Goal: Task Accomplishment & Management: Use online tool/utility

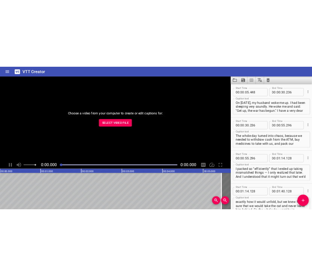
scroll to position [2740, 0]
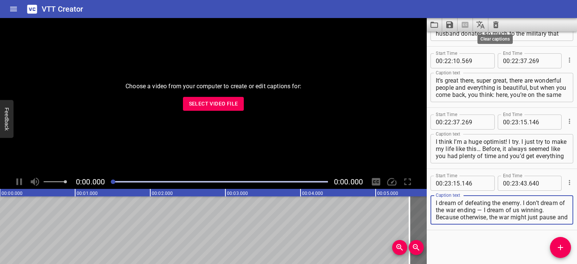
click at [497, 23] on icon "Clear captions" at bounding box center [495, 24] width 9 height 9
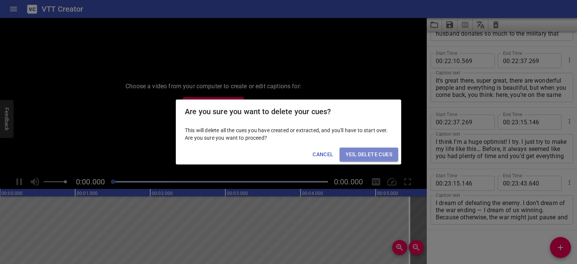
click at [360, 156] on span "Yes, Delete Cues" at bounding box center [368, 154] width 47 height 9
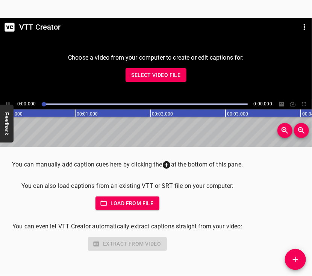
click at [151, 75] on span "Select Video File" at bounding box center [155, 75] width 49 height 9
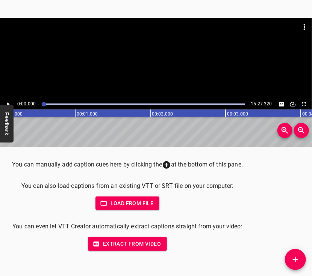
click at [155, 58] on div at bounding box center [156, 58] width 312 height 81
click at [177, 66] on div at bounding box center [156, 58] width 312 height 81
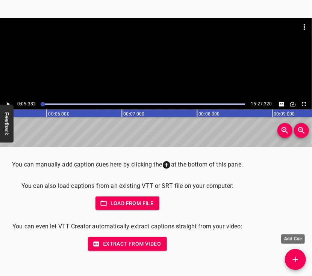
click at [291, 259] on icon "Add Cue" at bounding box center [295, 259] width 9 height 9
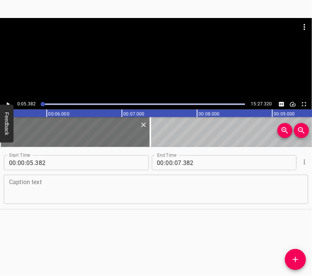
click at [158, 189] on textarea at bounding box center [156, 189] width 294 height 21
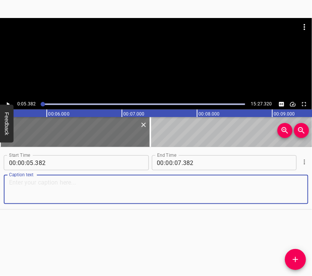
paste textarea "I am a [GEOGRAPHIC_DATA] resident. I remember very well what happened. It was a…"
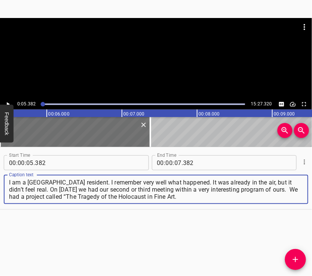
type textarea "I am a [GEOGRAPHIC_DATA] resident. I remember very well what happened. It was a…"
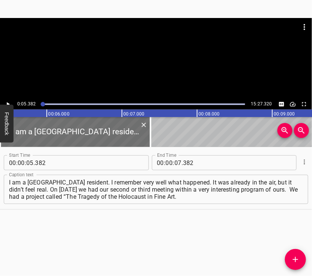
click at [131, 65] on div at bounding box center [156, 58] width 312 height 81
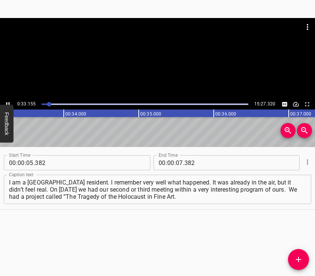
scroll to position [0, 2508]
click at [140, 55] on div at bounding box center [157, 37] width 315 height 38
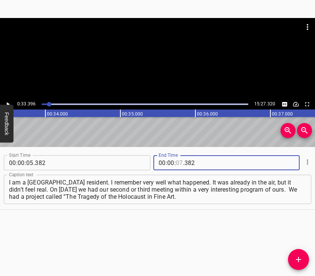
click at [176, 161] on input "number" at bounding box center [179, 162] width 7 height 15
type input "33"
type input "396"
click at [295, 256] on icon "Add Cue" at bounding box center [298, 259] width 9 height 9
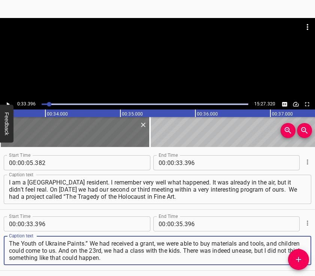
type textarea "The Youth of Ukraine Paints.” We had received a grant, we were able to buy mate…"
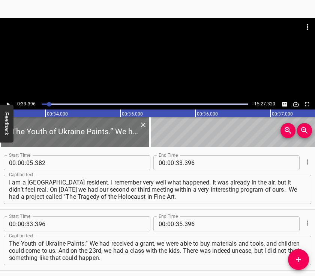
click at [144, 66] on div at bounding box center [157, 58] width 315 height 81
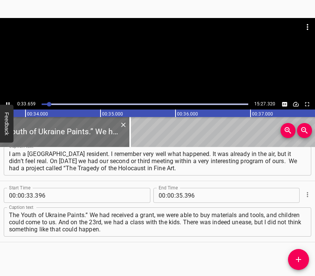
scroll to position [0, 2547]
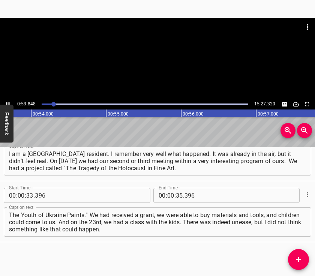
click at [161, 66] on div at bounding box center [157, 58] width 315 height 81
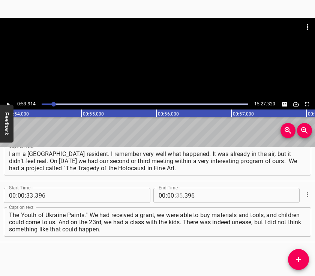
click at [176, 194] on input "number" at bounding box center [179, 195] width 7 height 15
type input "53"
type input "914"
click at [300, 256] on icon "Add Cue" at bounding box center [298, 259] width 9 height 9
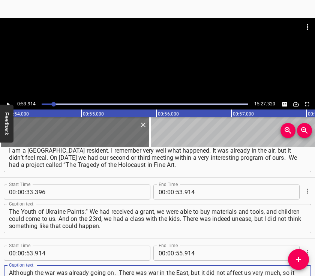
scroll to position [34, 0]
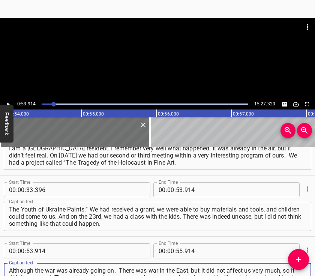
type textarea "Although the war was already going on. There was war in the East, but it did no…"
click at [123, 28] on div at bounding box center [157, 27] width 315 height 18
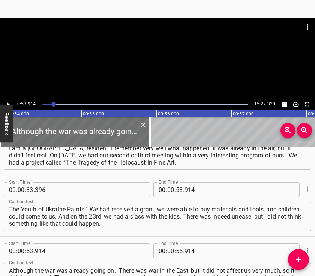
click at [147, 50] on div at bounding box center [157, 37] width 315 height 38
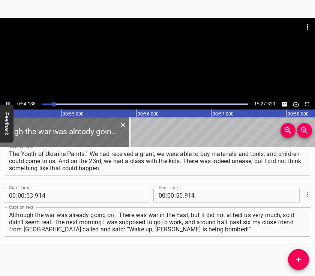
scroll to position [0, 4088]
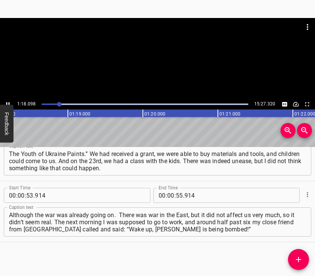
click at [170, 65] on div at bounding box center [157, 58] width 315 height 81
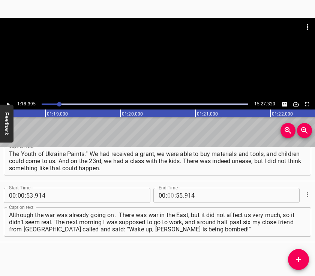
click at [167, 195] on input "number" at bounding box center [170, 195] width 7 height 15
type input "01"
type input "18"
type input "395"
click at [297, 256] on icon "Add Cue" at bounding box center [298, 259] width 9 height 9
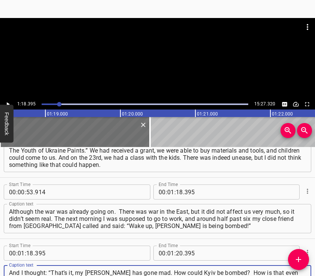
type textarea "And I thought: “That’s it, my [PERSON_NAME] has gone mad. How could Kyiv be bom…"
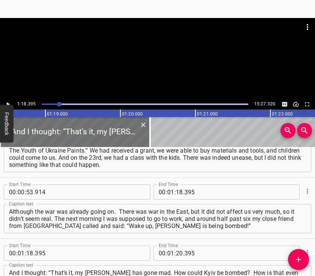
click at [154, 51] on div at bounding box center [157, 37] width 315 height 38
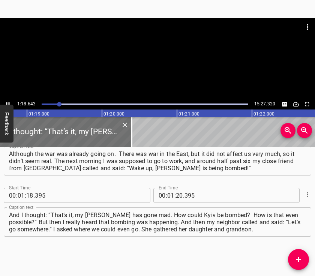
scroll to position [0, 5924]
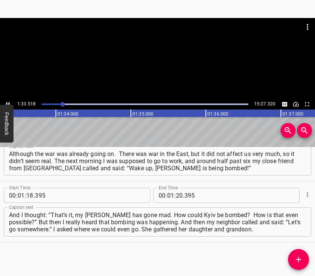
click at [161, 53] on div at bounding box center [157, 37] width 315 height 38
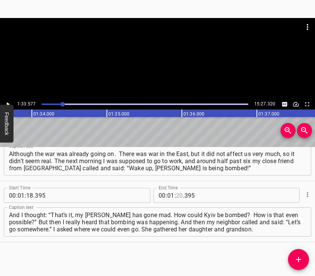
click at [176, 194] on input "number" at bounding box center [179, 195] width 7 height 15
type input "33"
type input "577"
click at [299, 255] on button "Add Cue" at bounding box center [298, 259] width 21 height 21
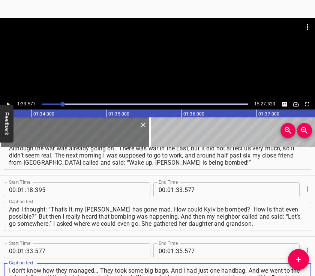
type textarea "I don’t know how they managed… They took some big bags. And I had just one hand…"
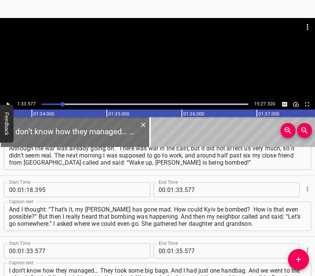
click at [155, 72] on div at bounding box center [157, 58] width 315 height 81
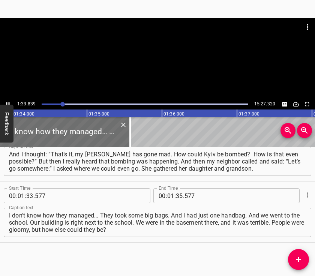
scroll to position [0, 7066]
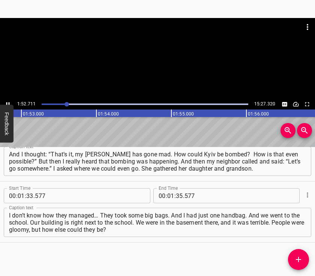
click at [150, 62] on div at bounding box center [157, 58] width 315 height 81
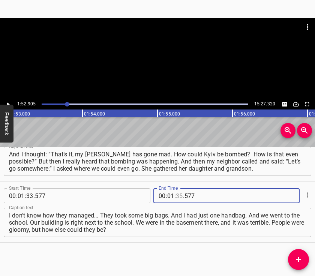
click at [176, 196] on input "number" at bounding box center [179, 195] width 7 height 15
type input "52"
type input "905"
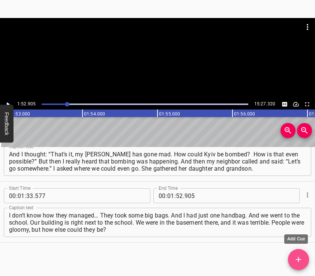
click at [299, 253] on button "Add Cue" at bounding box center [298, 259] width 21 height 21
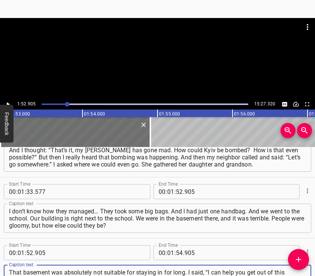
type textarea "That basement was absolutely not suitable for staying in for long. I said, “I c…"
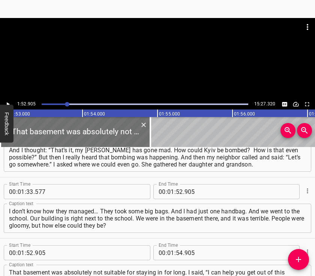
drag, startPoint x: 169, startPoint y: 90, endPoint x: 162, endPoint y: 86, distance: 7.7
click at [169, 90] on div at bounding box center [157, 58] width 315 height 81
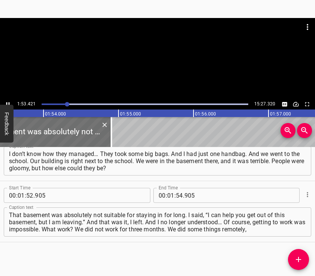
scroll to position [0, 8537]
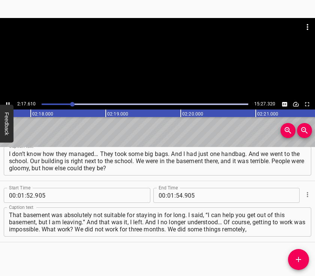
click at [167, 76] on div at bounding box center [157, 58] width 315 height 81
click at [167, 193] on input "number" at bounding box center [170, 195] width 7 height 15
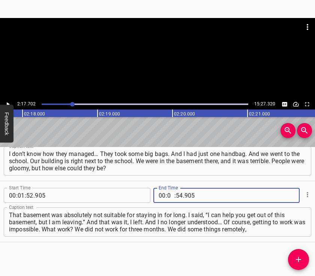
type input "02"
type input "17"
type input "702"
click at [298, 256] on icon "Add Cue" at bounding box center [298, 259] width 9 height 9
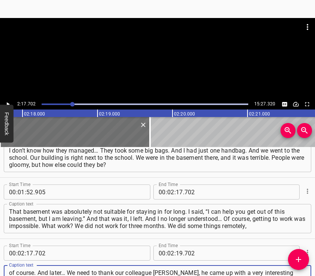
scroll to position [7, 0]
type textarea "of course. And later… We need to thank our colleague [PERSON_NAME], he came up …"
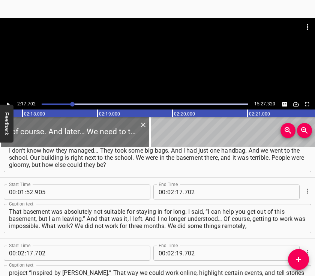
click at [127, 54] on div at bounding box center [157, 37] width 315 height 38
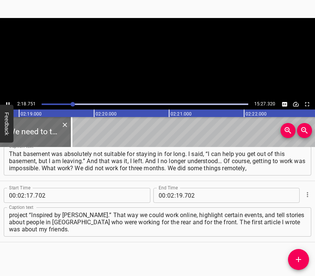
scroll to position [0, 10418]
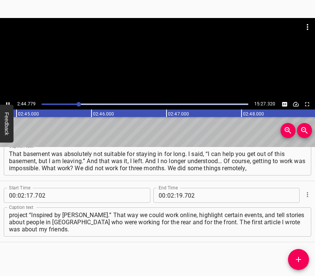
click at [167, 64] on div at bounding box center [157, 58] width 315 height 81
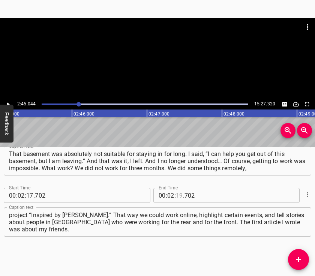
click at [178, 196] on input "number" at bounding box center [179, 195] width 7 height 15
type input "40"
type input "044"
click at [297, 256] on icon "Add Cue" at bounding box center [298, 259] width 9 height 9
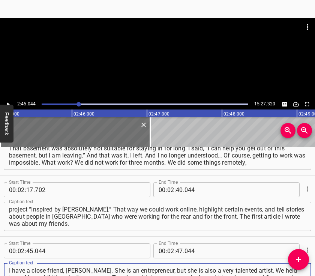
type textarea "I have a close friend, [PERSON_NAME]. She is an entrepreneur, but she is also a…"
click at [163, 68] on div at bounding box center [157, 58] width 315 height 81
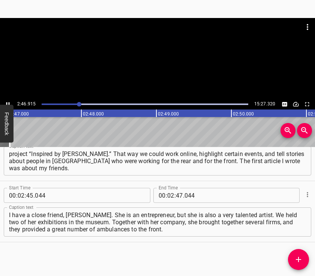
scroll to position [0, 12553]
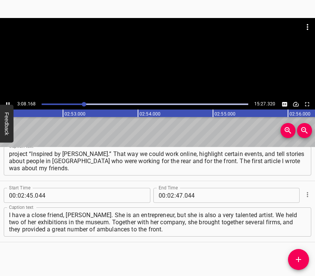
click at [137, 54] on div at bounding box center [157, 37] width 315 height 38
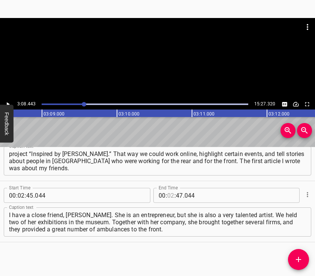
click at [169, 193] on input "number" at bounding box center [170, 195] width 7 height 15
type input "03"
type input "08"
type input "443"
click at [296, 252] on button "Add Cue" at bounding box center [298, 259] width 21 height 21
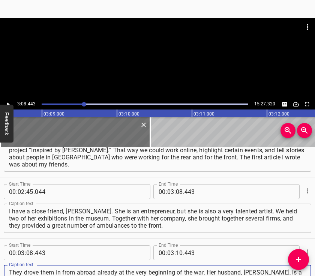
scroll to position [7, 0]
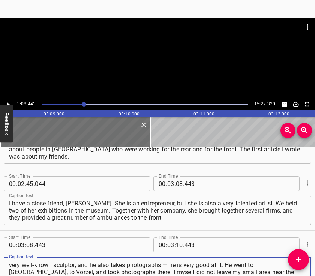
type textarea "They drove them in from abroad already at the very beginning of the war. Her hu…"
click at [148, 64] on div at bounding box center [157, 58] width 315 height 81
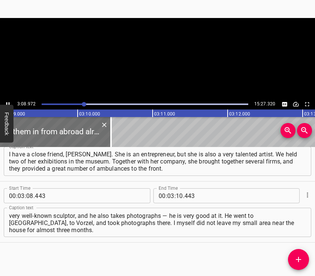
scroll to position [0, 14210]
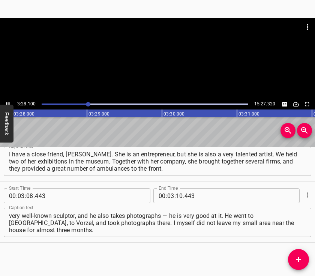
click at [177, 72] on div at bounding box center [157, 58] width 315 height 81
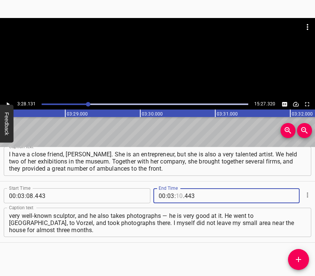
click at [176, 193] on input "number" at bounding box center [179, 195] width 7 height 15
type input "28"
type input "131"
click at [298, 253] on button "Add Cue" at bounding box center [298, 259] width 21 height 21
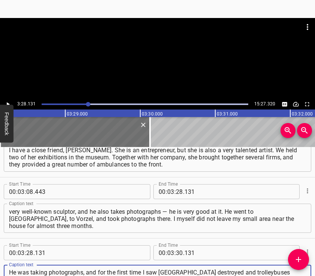
type textarea "He was taking photographs, and for the first time I saw [GEOGRAPHIC_DATA] destr…"
click at [155, 53] on div at bounding box center [157, 37] width 315 height 38
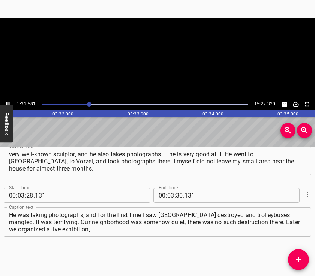
scroll to position [0, 15887]
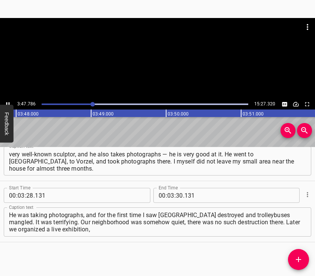
click at [155, 62] on div at bounding box center [157, 58] width 315 height 81
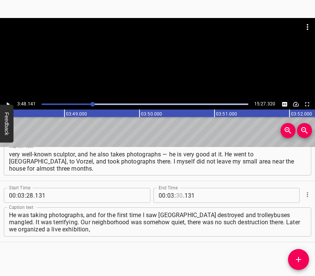
click at [176, 195] on input "number" at bounding box center [179, 195] width 7 height 15
type input "48"
type input "141"
click at [296, 255] on icon "Add Cue" at bounding box center [298, 259] width 9 height 9
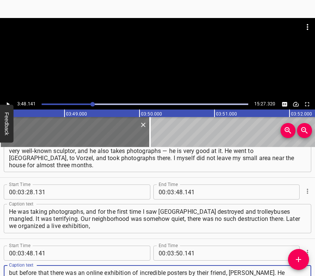
type textarea "but before that there was an online exhibition of incredible posters by their f…"
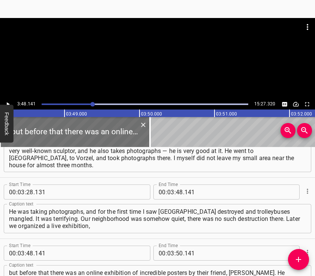
click at [156, 75] on div at bounding box center [157, 58] width 315 height 81
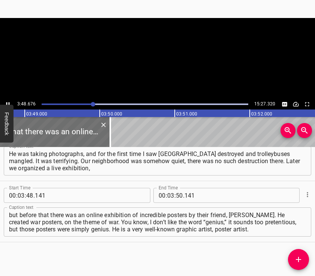
scroll to position [0, 17171]
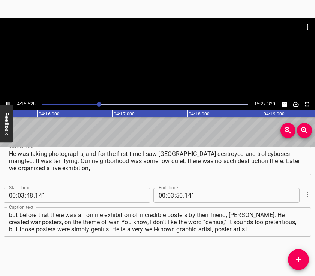
click at [187, 66] on div at bounding box center [157, 58] width 315 height 81
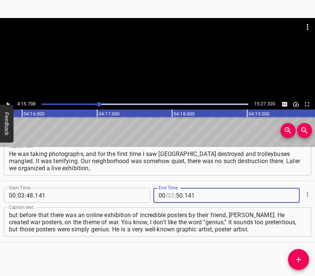
click at [169, 193] on input "number" at bounding box center [170, 195] width 7 height 15
type input "04"
type input "15"
type input "708"
click at [298, 253] on button "Add Cue" at bounding box center [298, 259] width 21 height 21
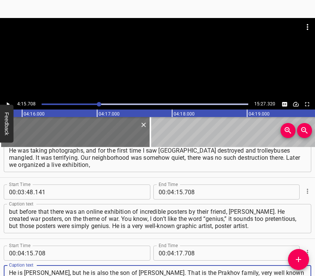
type textarea "He is [PERSON_NAME], but he is also the son of [PERSON_NAME]. That is the Prakh…"
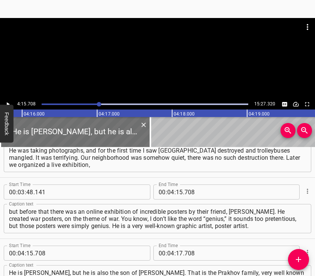
click at [145, 55] on div at bounding box center [157, 37] width 315 height 38
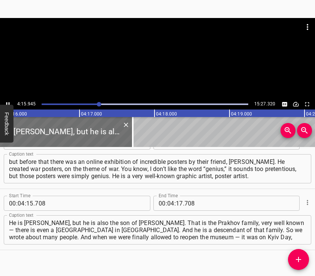
scroll to position [0, 19237]
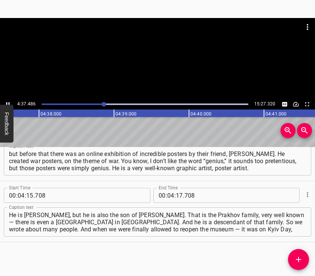
click at [176, 69] on div at bounding box center [157, 58] width 315 height 81
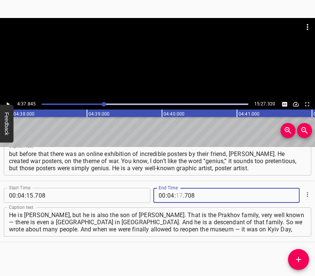
click at [176, 194] on input "number" at bounding box center [179, 195] width 7 height 15
type input "37"
type input "845"
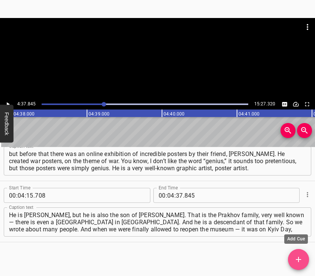
click at [295, 255] on icon "Add Cue" at bounding box center [298, 259] width 9 height 9
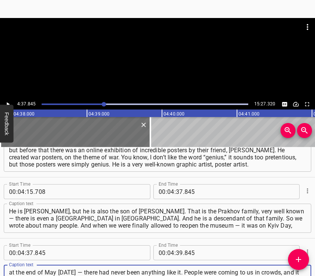
type textarea "at the end of May [DATE] — there had never been anything like it. People were c…"
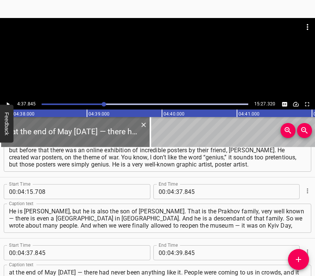
click at [137, 75] on div at bounding box center [157, 58] width 315 height 81
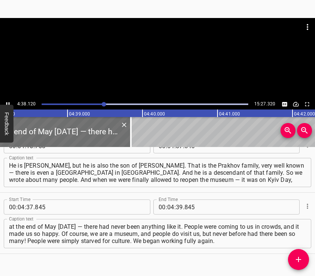
scroll to position [0, 20883]
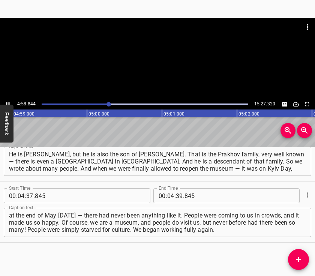
click at [159, 69] on div at bounding box center [157, 58] width 315 height 81
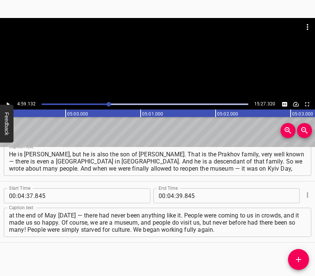
scroll to position [0, 22461]
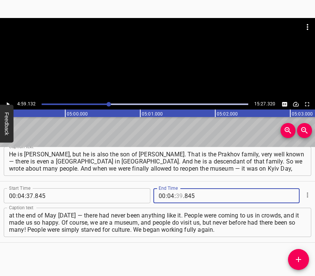
click at [177, 195] on input "number" at bounding box center [179, 195] width 7 height 15
type input "59"
type input "132"
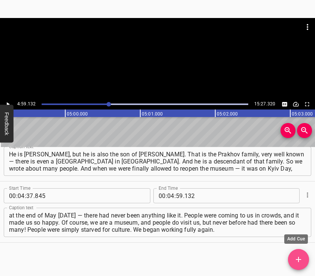
drag, startPoint x: 301, startPoint y: 257, endPoint x: 277, endPoint y: 210, distance: 53.1
click at [300, 257] on icon "Add Cue" at bounding box center [298, 259] width 9 height 9
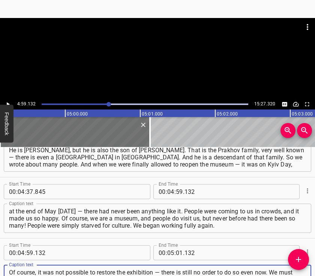
type textarea "Of course, it was not possible to restore the exhibition — there is still no or…"
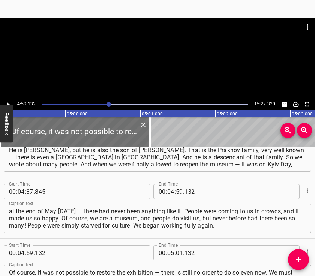
drag, startPoint x: 152, startPoint y: 32, endPoint x: 154, endPoint y: 52, distance: 20.4
click at [152, 32] on div at bounding box center [157, 27] width 315 height 18
click at [158, 63] on div at bounding box center [157, 58] width 315 height 81
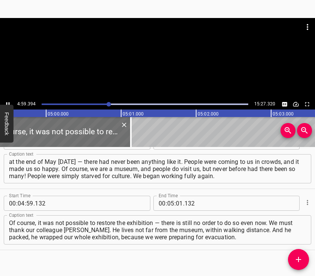
scroll to position [0, 22480]
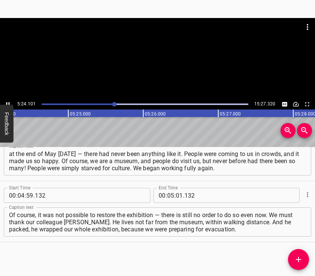
click at [164, 84] on div at bounding box center [157, 58] width 315 height 81
click at [176, 195] on input "number" at bounding box center [179, 195] width 7 height 15
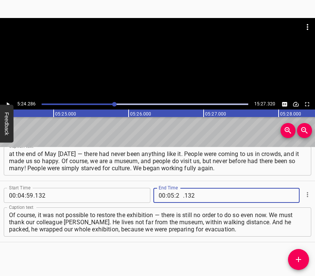
type input "24"
type input "286"
click at [299, 258] on icon "Add Cue" at bounding box center [298, 259] width 5 height 5
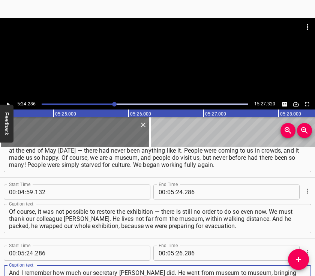
type textarea "And I remember how much our secretary [PERSON_NAME] did. He went from museum to…"
click at [154, 59] on div at bounding box center [157, 58] width 315 height 81
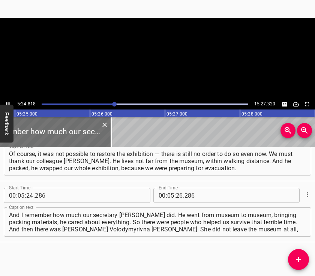
scroll to position [0, 24390]
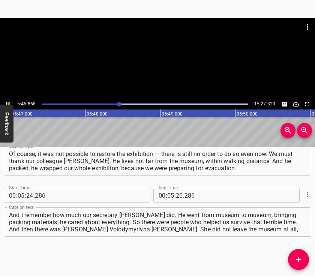
click at [149, 72] on div at bounding box center [157, 58] width 315 height 81
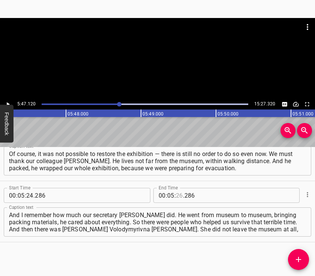
click at [178, 195] on input "number" at bounding box center [179, 195] width 7 height 15
type input "47"
type input "120"
click at [294, 261] on span "Add Cue" at bounding box center [298, 259] width 21 height 9
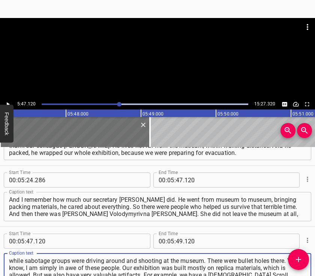
type textarea "while sabotage groups were driving around and shooting at the museum. There wer…"
click at [145, 55] on div at bounding box center [157, 37] width 315 height 38
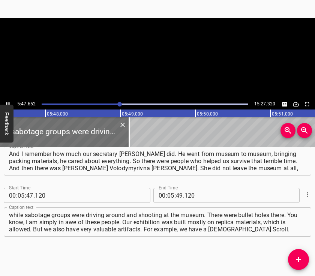
scroll to position [0, 26103]
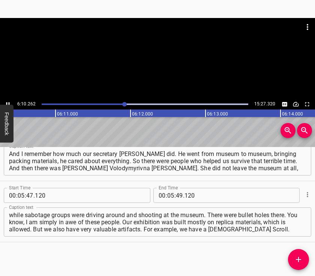
click at [182, 69] on div at bounding box center [157, 58] width 315 height 81
click at [167, 195] on input "number" at bounding box center [170, 195] width 7 height 15
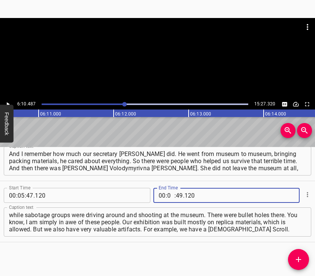
type input "06"
type input "10"
type input "487"
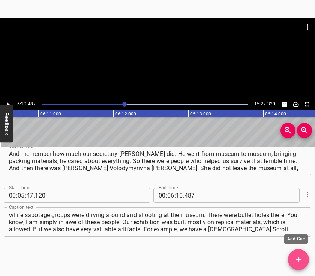
click at [296, 255] on icon "Add Cue" at bounding box center [298, 259] width 9 height 9
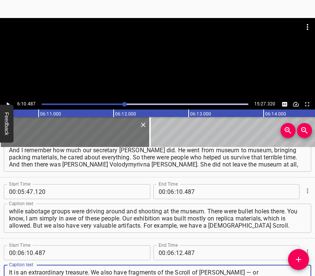
type textarea "It is an extraordinary treasure. We also have fragments of the Scroll of [PERSO…"
click at [135, 59] on div at bounding box center [157, 58] width 315 height 81
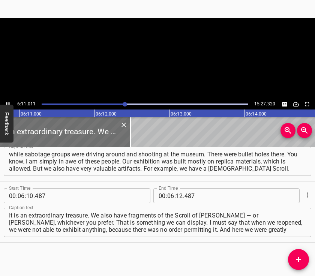
scroll to position [0, 27857]
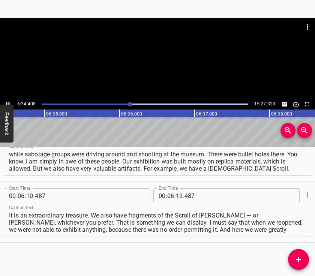
click at [162, 62] on div at bounding box center [157, 58] width 315 height 81
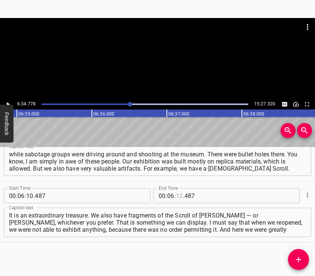
click at [176, 196] on input "number" at bounding box center [179, 195] width 7 height 15
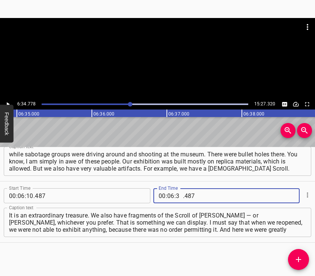
type input "34"
type input "778"
click at [295, 255] on icon "Add Cue" at bounding box center [298, 259] width 9 height 9
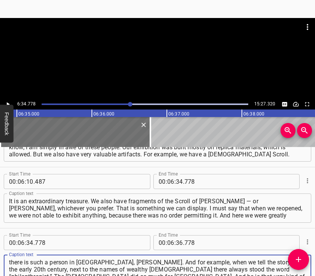
type textarea "there is such a person in [GEOGRAPHIC_DATA], [PERSON_NAME]. And for example, wh…"
click at [171, 63] on div at bounding box center [157, 58] width 315 height 81
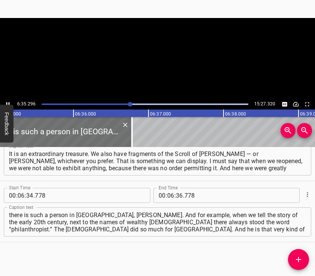
scroll to position [0, 29682]
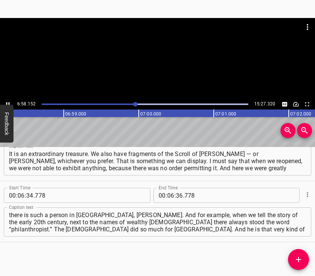
click at [167, 67] on div at bounding box center [157, 58] width 315 height 81
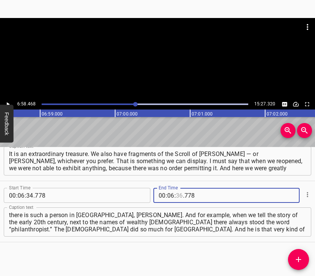
click at [177, 198] on input "number" at bounding box center [179, 195] width 7 height 15
type input "58"
type input "468"
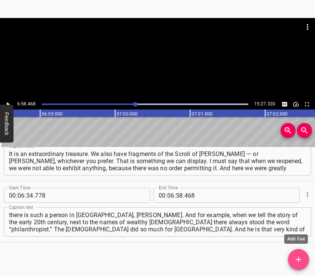
click at [298, 256] on icon "Add Cue" at bounding box center [298, 259] width 9 height 9
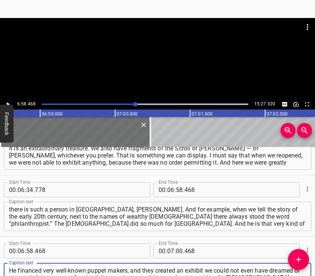
type textarea "He financed very well-known puppet makers, and they created an exhibit we could…"
click at [149, 63] on div at bounding box center [157, 58] width 315 height 81
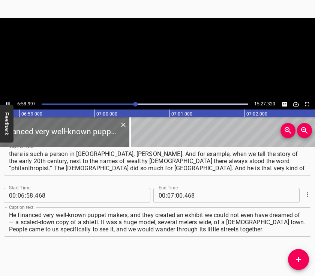
scroll to position [0, 31461]
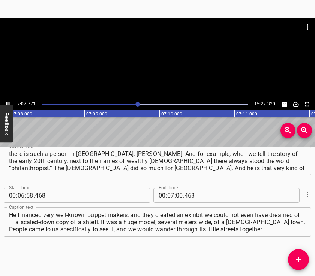
click at [161, 51] on div at bounding box center [157, 37] width 315 height 38
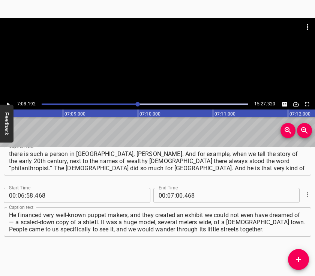
scroll to position [0, 32152]
click at [161, 51] on div at bounding box center [157, 37] width 315 height 38
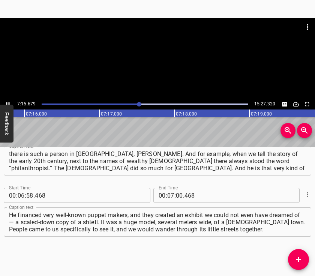
scroll to position [0, 32714]
click at [181, 68] on div at bounding box center [157, 58] width 315 height 81
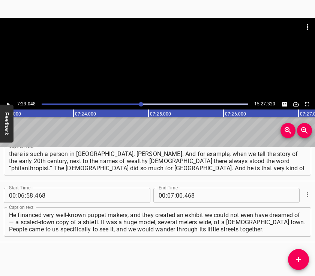
scroll to position [0, 33267]
click at [176, 194] on input "number" at bounding box center [179, 195] width 7 height 15
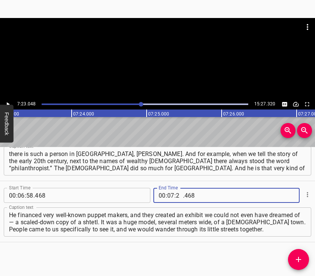
type input "23"
type input "048"
click at [297, 253] on button "Add Cue" at bounding box center [298, 259] width 21 height 21
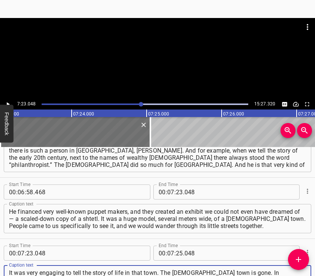
type textarea "It was very engaging to tell the story of life in that town. The [DEMOGRAPHIC_D…"
click at [160, 62] on div at bounding box center [157, 58] width 315 height 81
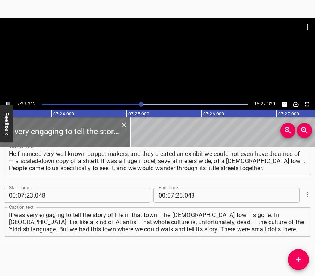
scroll to position [0, 33307]
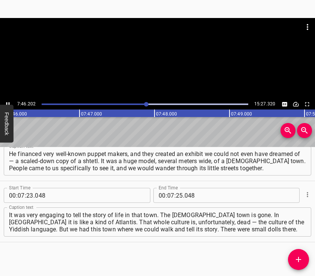
click at [163, 64] on div at bounding box center [157, 58] width 315 height 81
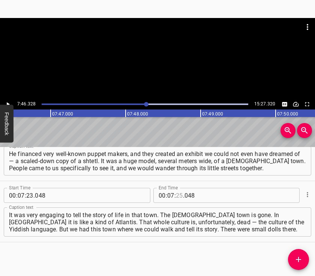
click at [176, 195] on input "number" at bounding box center [179, 195] width 7 height 15
type input "46"
type input "328"
click at [305, 252] on button "Add Cue" at bounding box center [298, 259] width 21 height 21
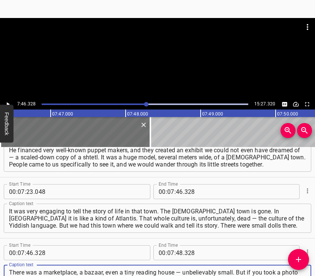
scroll to position [7, 0]
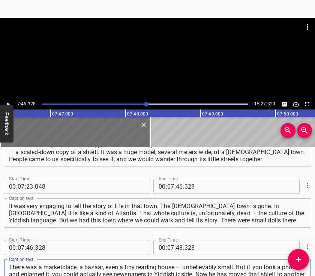
type textarea "There was a marketplace, a bazaar, even a tiny reading house — unbelievably sma…"
click at [144, 58] on div at bounding box center [157, 58] width 315 height 81
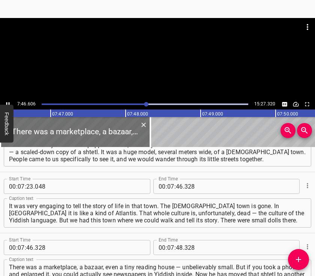
scroll to position [0, 35036]
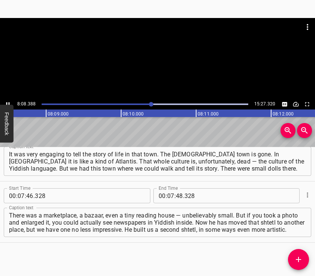
click at [170, 60] on div at bounding box center [157, 58] width 315 height 81
click at [150, 64] on div at bounding box center [157, 58] width 315 height 81
click at [158, 63] on div at bounding box center [157, 58] width 315 height 81
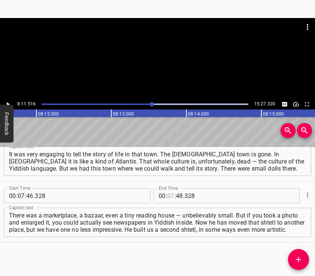
click at [167, 193] on input "number" at bounding box center [170, 195] width 7 height 15
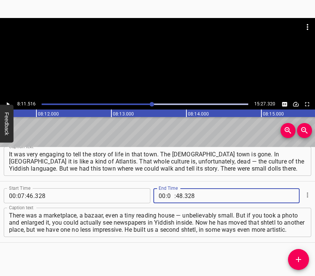
type input "08"
type input "11"
type input "516"
click at [297, 255] on icon "Add Cue" at bounding box center [298, 259] width 9 height 9
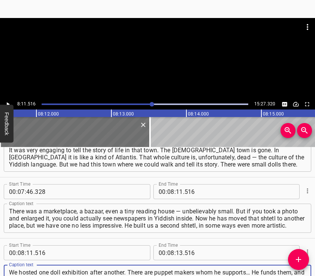
type textarea "We hosted one doll exhibition after another. There are puppet makers whom he su…"
click at [164, 66] on div at bounding box center [157, 58] width 315 height 81
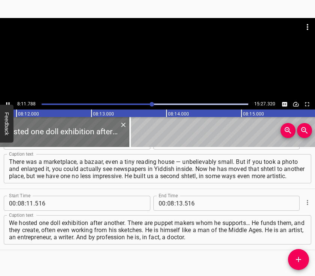
scroll to position [0, 36927]
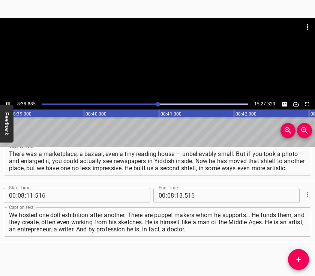
click at [172, 69] on div at bounding box center [157, 58] width 315 height 81
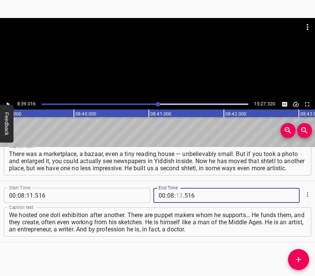
click at [177, 193] on input "number" at bounding box center [179, 195] width 7 height 15
type input "39"
type input "016"
click at [294, 254] on button "Add Cue" at bounding box center [298, 259] width 21 height 21
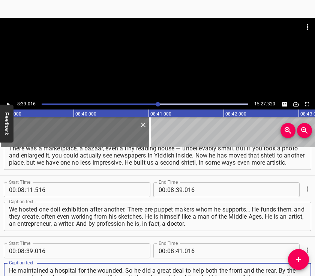
type textarea "He maintained a hospital for the wounded. So he did a great deal to help both t…"
click at [167, 58] on div at bounding box center [157, 58] width 315 height 81
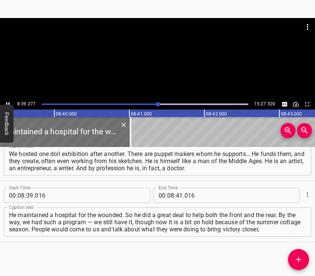
scroll to position [0, 39011]
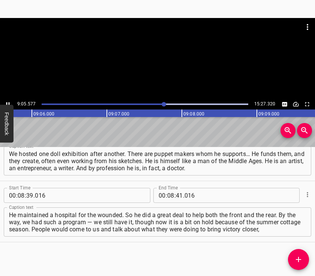
click at [157, 54] on div at bounding box center [157, 37] width 315 height 38
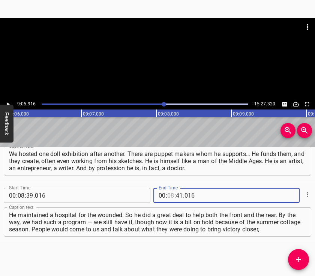
click at [168, 193] on input "number" at bounding box center [170, 195] width 7 height 15
type input "90"
type input "59"
type input "16"
type input "016"
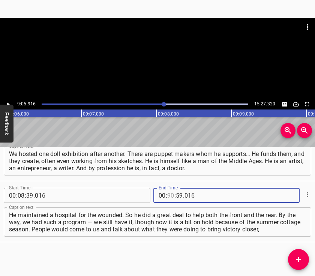
click at [167, 194] on input "number" at bounding box center [170, 195] width 7 height 15
type input "09"
type input "05"
type input "916"
click at [295, 254] on button "Add Cue" at bounding box center [298, 259] width 21 height 21
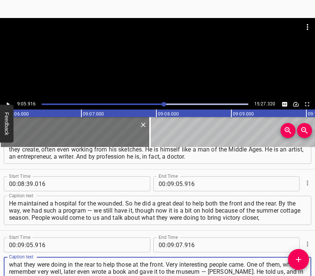
type textarea "what they were doing in the rear to help those at the front. Very interesting p…"
click at [155, 76] on div at bounding box center [157, 58] width 315 height 81
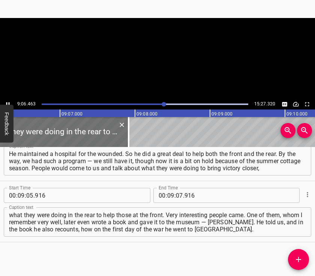
scroll to position [0, 41032]
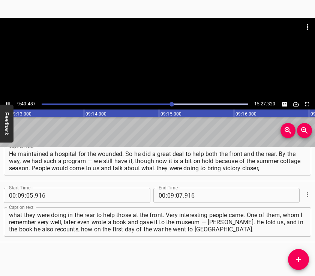
click at [178, 71] on div at bounding box center [157, 58] width 315 height 81
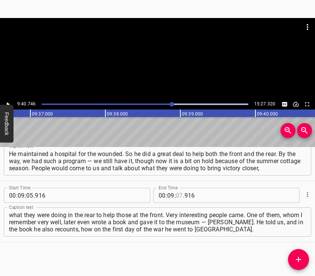
click at [177, 196] on input "number" at bounding box center [179, 195] width 7 height 15
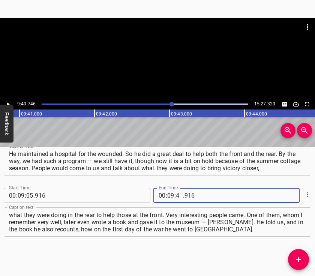
scroll to position [0, 43606]
type input "40"
type input "746"
click at [295, 256] on icon "Add Cue" at bounding box center [298, 259] width 9 height 9
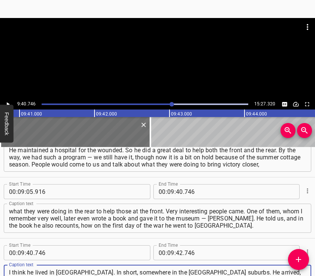
type textarea "I think he lived in [GEOGRAPHIC_DATA]. In short, somewhere in the [GEOGRAPHIC_D…"
click at [158, 63] on div at bounding box center [157, 58] width 315 height 81
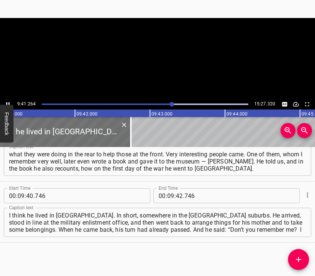
scroll to position [0, 43645]
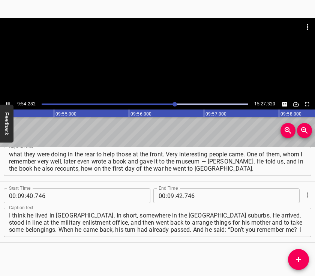
click at [167, 65] on div at bounding box center [157, 58] width 315 height 81
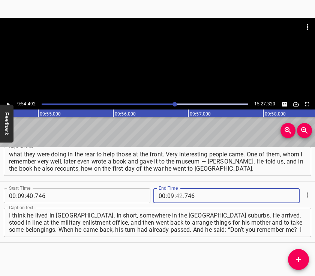
drag, startPoint x: 177, startPoint y: 198, endPoint x: 177, endPoint y: 192, distance: 5.6
click at [178, 197] on input "number" at bounding box center [179, 195] width 7 height 15
type input "54"
type input "492"
click at [301, 261] on icon "Add Cue" at bounding box center [298, 259] width 9 height 9
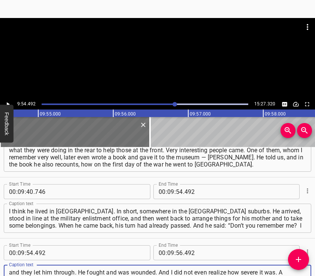
type textarea "and they let him through. He fought and was wounded. And I did not even realize…"
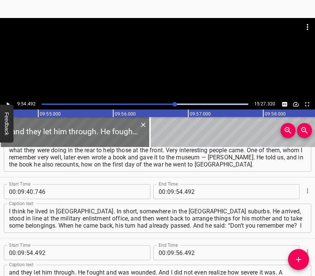
click at [135, 61] on div at bounding box center [157, 58] width 315 height 81
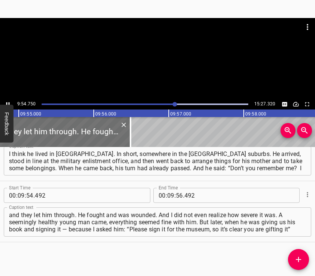
scroll to position [0, 44678]
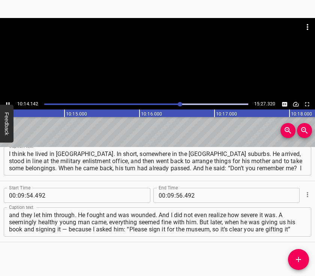
click at [166, 69] on div at bounding box center [157, 58] width 315 height 81
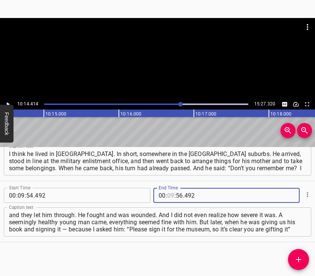
click at [167, 195] on input "number" at bounding box center [170, 195] width 7 height 15
type input "10"
type input "15"
type input "4"
type input "004"
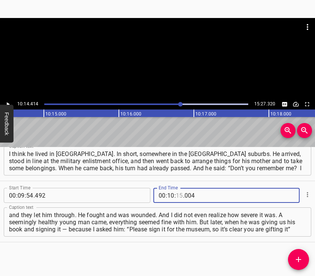
click at [176, 196] on input "number" at bounding box center [179, 195] width 7 height 15
type input "14"
type input "414"
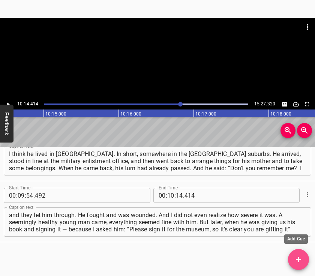
click at [299, 252] on button "Add Cue" at bounding box center [298, 259] width 21 height 21
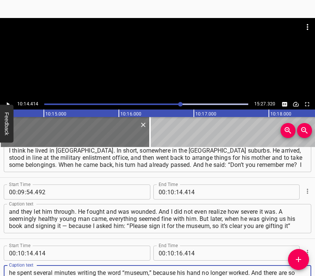
type textarea "he spent several minutes writing the word “museum,” because his hand no longer …"
click at [143, 52] on div at bounding box center [157, 37] width 315 height 38
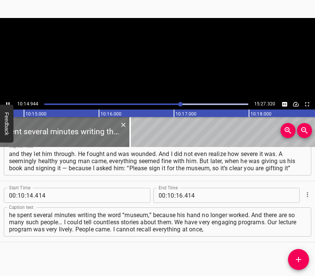
scroll to position [0, 46174]
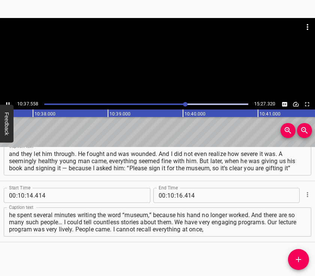
click at [161, 72] on div at bounding box center [157, 58] width 315 height 81
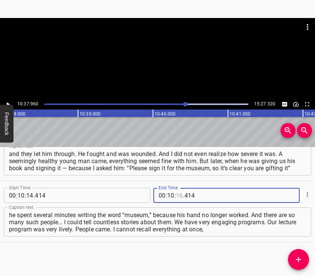
click at [176, 195] on input "number" at bounding box center [179, 195] width 7 height 15
type input "37"
type input "960"
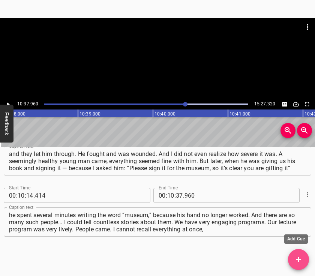
click at [303, 256] on icon "Add Cue" at bounding box center [298, 259] width 9 height 9
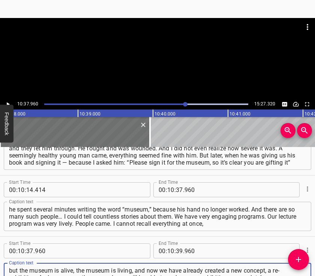
type textarea "but the museum is alive, the museum is living, and now we have already created …"
click at [152, 66] on div at bounding box center [157, 58] width 315 height 81
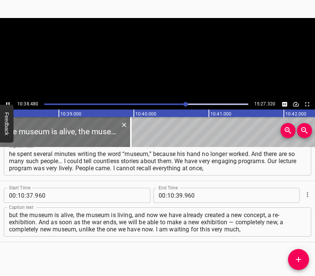
scroll to position [0, 47942]
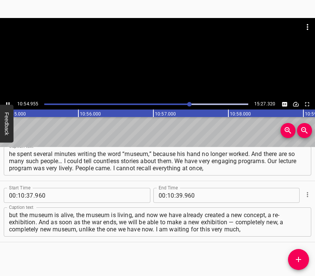
click at [169, 55] on div at bounding box center [157, 37] width 315 height 38
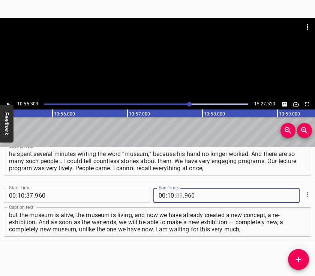
click at [176, 195] on input "number" at bounding box center [179, 195] width 7 height 15
type input "55"
type input "303"
drag, startPoint x: 300, startPoint y: 255, endPoint x: 279, endPoint y: 205, distance: 54.5
click at [302, 255] on icon "Add Cue" at bounding box center [298, 259] width 9 height 9
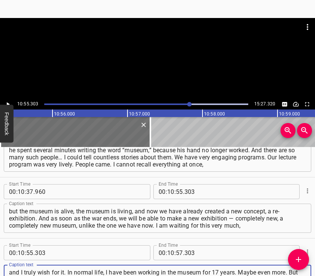
type textarea "and I truly wish for it. In normal life, I have been working in the museum for …"
drag, startPoint x: 164, startPoint y: 46, endPoint x: 164, endPoint y: 60, distance: 13.9
click at [164, 51] on div at bounding box center [157, 37] width 315 height 38
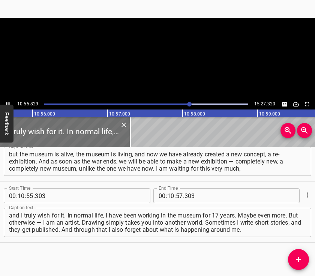
scroll to position [0, 49244]
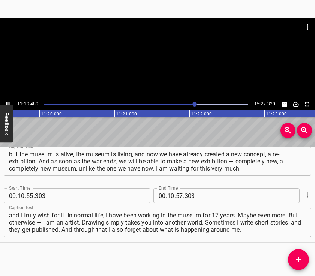
click at [156, 69] on div at bounding box center [157, 58] width 315 height 81
click at [167, 195] on input "number" at bounding box center [170, 195] width 7 height 15
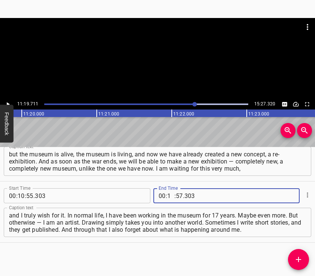
type input "11"
type input "19"
type input "711"
click at [297, 255] on button "Add Cue" at bounding box center [298, 259] width 21 height 21
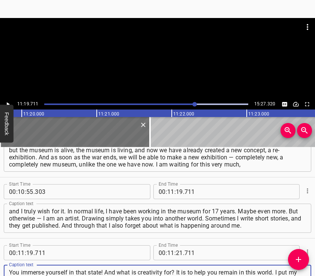
type textarea "You immerse yourself in that state! And what is creativity for? It is to help y…"
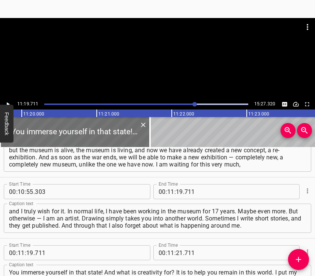
click at [168, 47] on div at bounding box center [157, 37] width 315 height 38
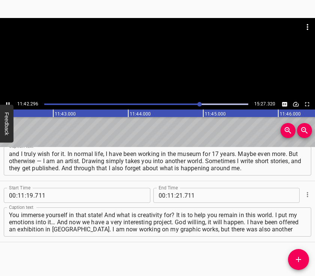
scroll to position [0, 52734]
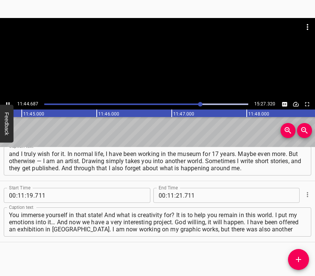
click at [165, 57] on div at bounding box center [157, 58] width 315 height 81
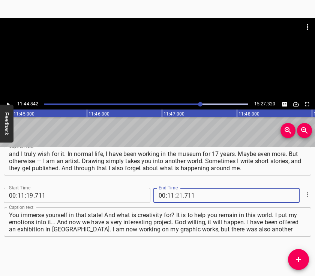
click at [176, 196] on input "number" at bounding box center [179, 195] width 7 height 15
type input "44"
type input "842"
click at [301, 256] on icon "Add Cue" at bounding box center [298, 259] width 9 height 9
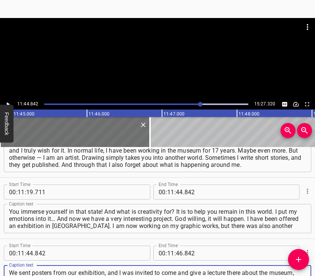
type textarea "We sent posters from our exhibition, and I was invited to come and give a lectu…"
click at [171, 58] on div at bounding box center [157, 58] width 315 height 81
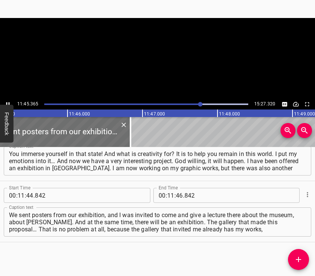
scroll to position [0, 52964]
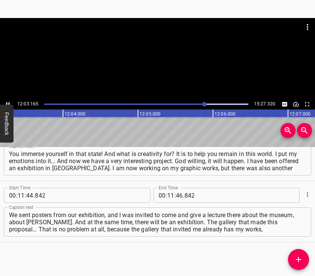
click at [173, 54] on div at bounding box center [157, 37] width 315 height 38
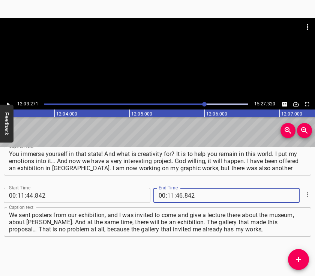
click at [167, 195] on input "number" at bounding box center [170, 195] width 7 height 15
type input "12"
type input "03"
type input "271"
click at [298, 257] on icon "Add Cue" at bounding box center [298, 259] width 9 height 9
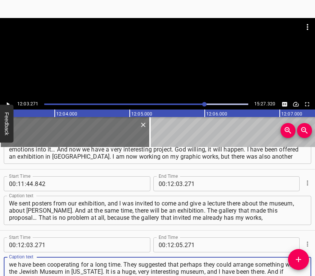
type textarea "we have been cooperating for a long time. They suggested that perhaps they coul…"
click at [157, 49] on div at bounding box center [157, 37] width 315 height 38
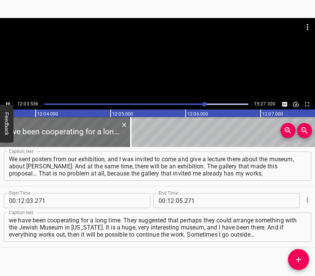
scroll to position [0, 54328]
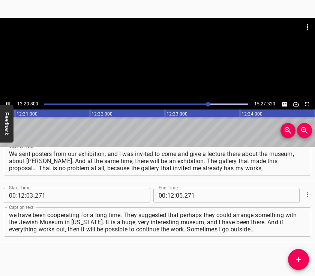
click at [172, 59] on div at bounding box center [157, 58] width 315 height 81
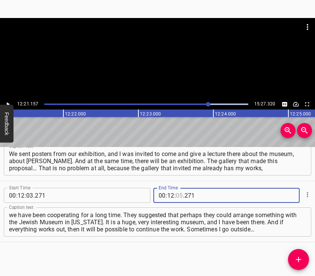
click at [179, 192] on input "number" at bounding box center [179, 195] width 7 height 15
type input "21"
type input "157"
click at [300, 254] on button "Add Cue" at bounding box center [298, 259] width 21 height 21
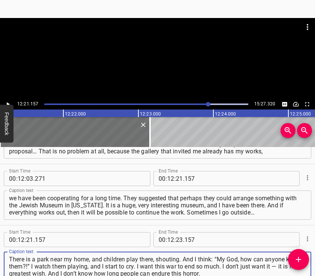
type textarea "There is a park near my home, and children play there, shouting. And I think: “…"
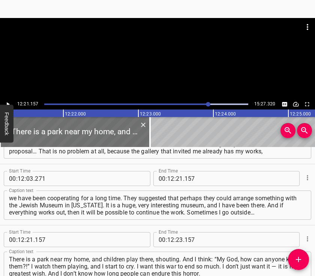
click at [170, 54] on div at bounding box center [157, 37] width 315 height 38
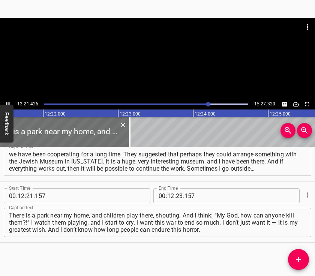
scroll to position [0, 55691]
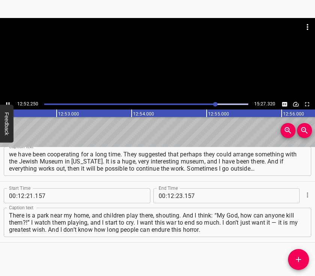
click at [167, 71] on div at bounding box center [157, 58] width 315 height 81
click at [177, 195] on input "number" at bounding box center [179, 195] width 7 height 15
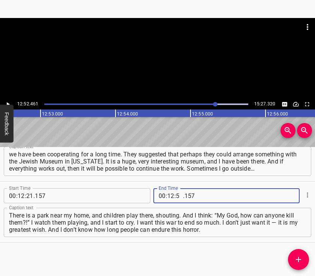
type input "52"
type input "461"
click at [296, 256] on icon "Add Cue" at bounding box center [298, 259] width 9 height 9
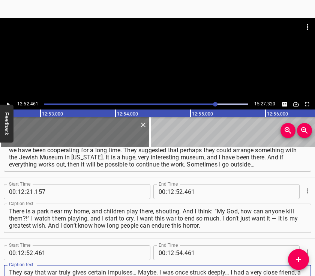
type textarea "They say that war truly gives certain impulses… Maybe. I was once struck deeply…"
click at [136, 56] on div at bounding box center [157, 58] width 315 height 81
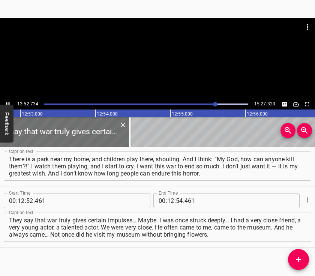
scroll to position [0, 58042]
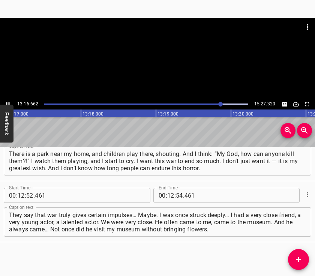
click at [162, 62] on div at bounding box center [157, 58] width 315 height 81
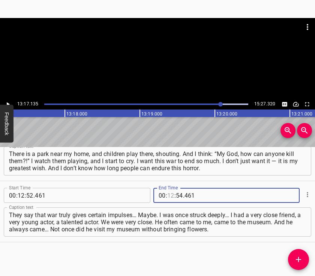
click at [167, 194] on input "number" at bounding box center [170, 195] width 7 height 15
type input "13"
type input "17"
type input "135"
click at [298, 254] on button "Add Cue" at bounding box center [298, 259] width 21 height 21
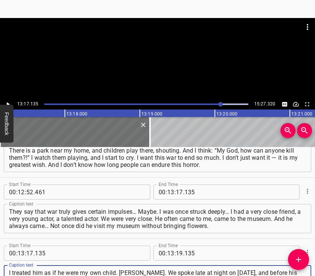
type textarea "I treated him as if he were my own child. [PERSON_NAME]. We spoke late at night…"
click at [164, 67] on div at bounding box center [157, 58] width 315 height 81
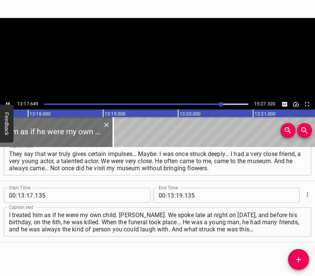
scroll to position [0, 59893]
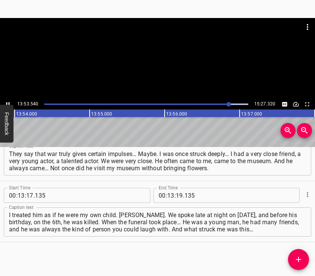
click at [169, 63] on div at bounding box center [157, 58] width 315 height 81
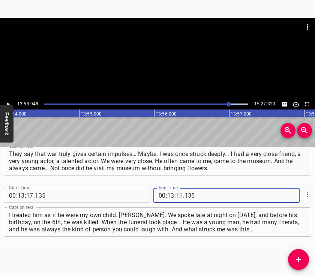
click at [177, 194] on input "number" at bounding box center [179, 195] width 7 height 15
type input "53"
type input "948"
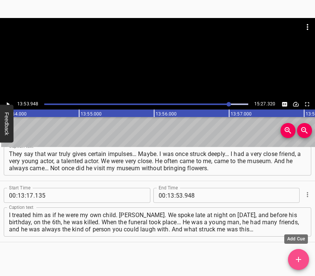
click at [301, 257] on icon "Add Cue" at bounding box center [298, 259] width 9 height 9
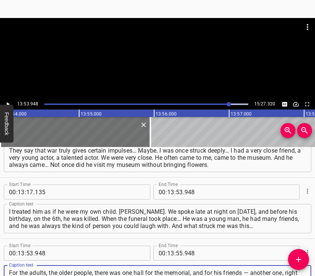
type textarea "For the adults, the older people, there was one hall for the memorial, and for …"
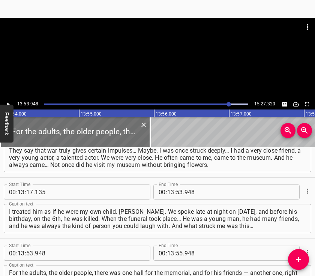
click at [153, 52] on div at bounding box center [157, 37] width 315 height 38
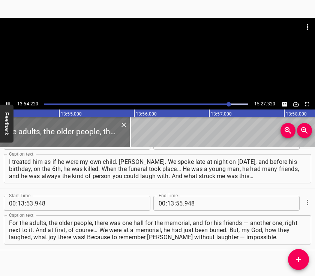
scroll to position [0, 62640]
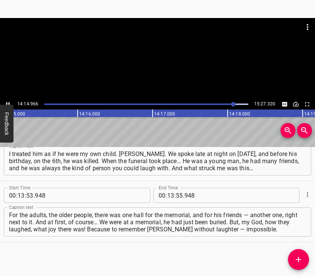
click at [162, 67] on div at bounding box center [157, 58] width 315 height 81
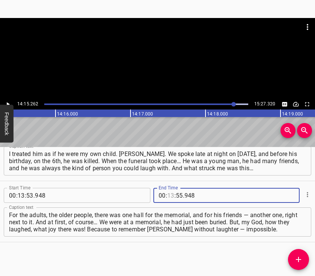
click at [169, 194] on input "number" at bounding box center [170, 195] width 7 height 15
type input "14"
type input "15"
type input "262"
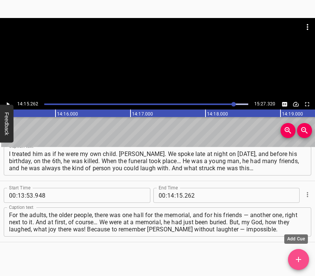
click at [297, 249] on button "Add Cue" at bounding box center [298, 259] width 21 height 21
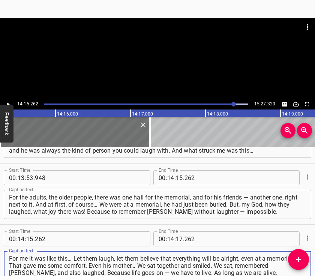
type textarea "For me it was like this… Let them laugh, let them believe that everything will …"
click at [166, 71] on div at bounding box center [157, 58] width 315 height 81
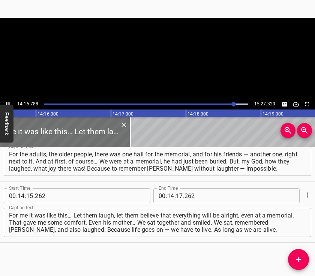
scroll to position [0, 64259]
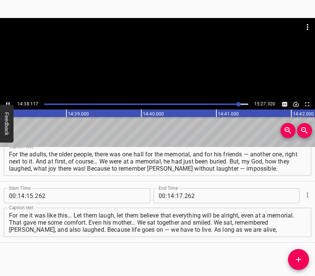
click at [150, 73] on div at bounding box center [157, 58] width 315 height 81
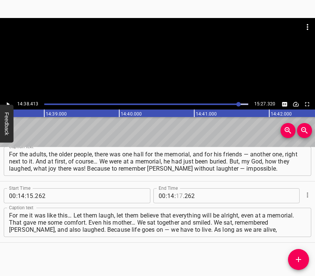
click at [179, 196] on input "number" at bounding box center [179, 195] width 7 height 15
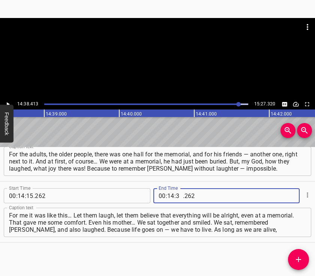
type input "38"
type input "413"
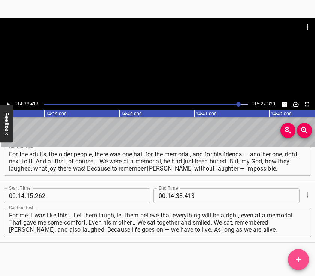
click at [299, 258] on icon "Add Cue" at bounding box center [298, 259] width 5 height 5
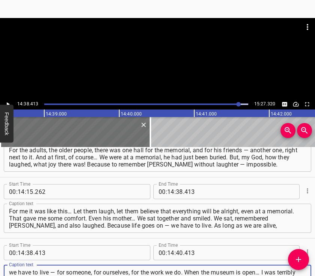
type textarea "we have to live — for someone, for ourselves, for the work we do. When the muse…"
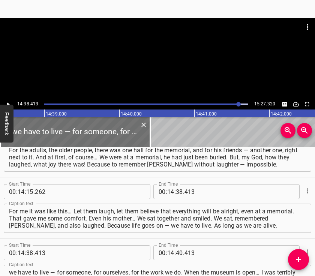
click at [138, 53] on div at bounding box center [157, 37] width 315 height 38
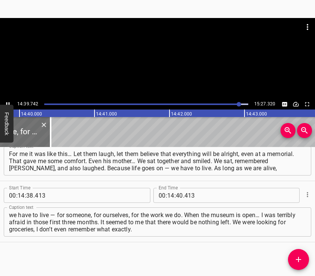
scroll to position [0, 66078]
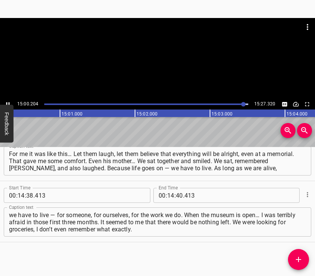
drag, startPoint x: 188, startPoint y: 64, endPoint x: 190, endPoint y: 59, distance: 5.9
click at [190, 59] on div at bounding box center [157, 58] width 315 height 81
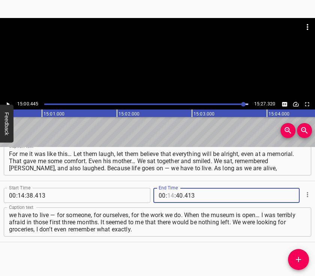
click at [169, 195] on input "number" at bounding box center [170, 195] width 7 height 15
type input "15"
type input "00"
type input "445"
click at [299, 252] on button "Add Cue" at bounding box center [298, 259] width 21 height 21
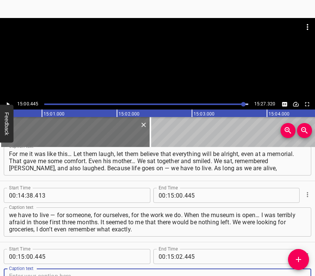
scroll to position [2235, 0]
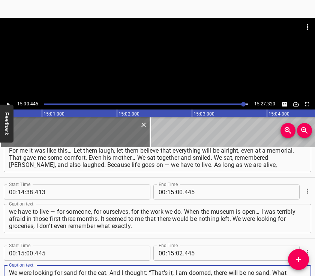
type textarea "We were looking for sand for the cat. And I thought: “That’s it, I am doomed, t…"
click at [134, 74] on div at bounding box center [157, 58] width 315 height 81
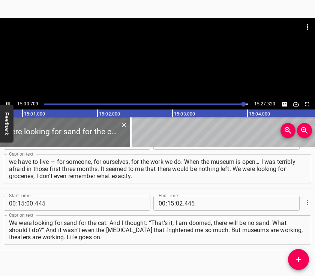
scroll to position [2293, 0]
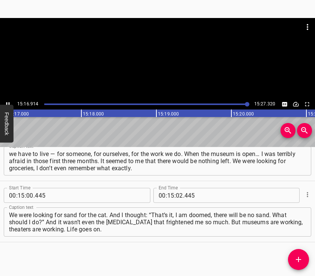
click at [155, 69] on div at bounding box center [157, 58] width 315 height 81
click at [176, 195] on input "number" at bounding box center [179, 195] width 7 height 15
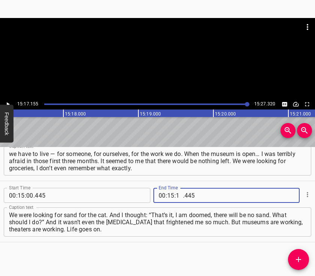
type input "17"
type input "300"
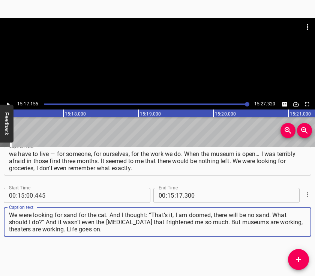
click at [176, 226] on textarea "We were looking for sand for the cat. And I thought: “That’s it, I am doomed, t…" at bounding box center [157, 222] width 297 height 21
click at [153, 64] on div at bounding box center [157, 58] width 315 height 81
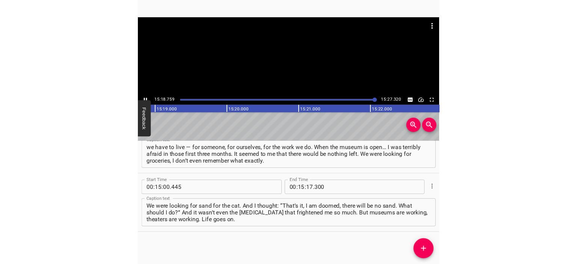
scroll to position [2176, 0]
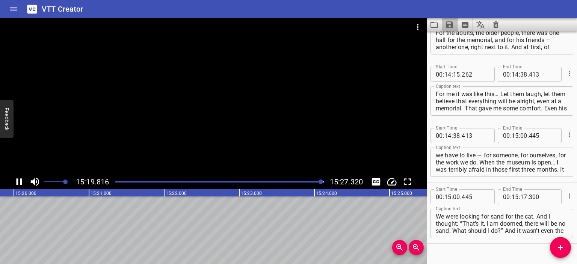
click at [448, 24] on icon "Save captions to file" at bounding box center [449, 24] width 7 height 7
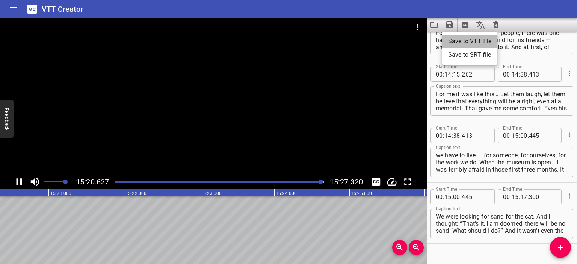
click at [454, 39] on li "Save to VTT file" at bounding box center [469, 42] width 55 height 14
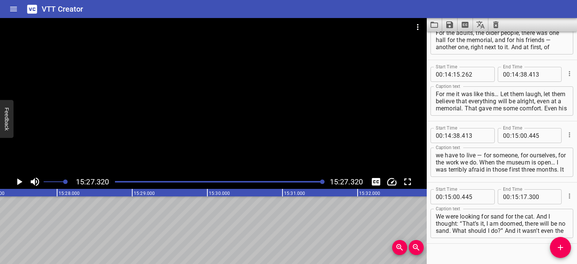
scroll to position [0, 69630]
click at [416, 23] on icon "Video Options" at bounding box center [417, 27] width 9 height 9
click at [416, 23] on li "Select New Video File..." at bounding box center [445, 28] width 75 height 14
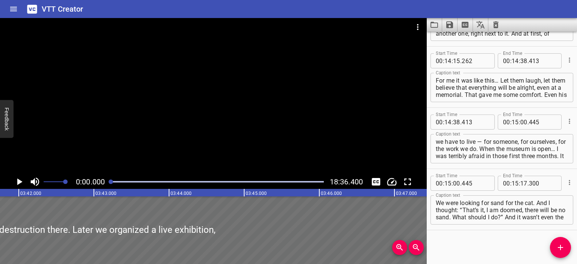
scroll to position [0, 0]
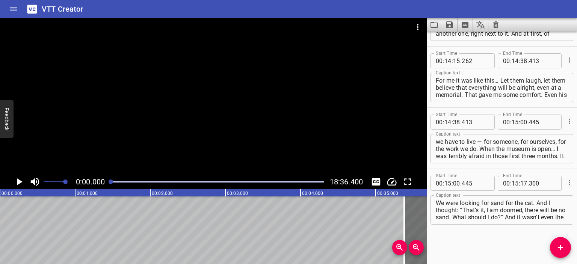
click at [208, 99] on div at bounding box center [213, 96] width 426 height 157
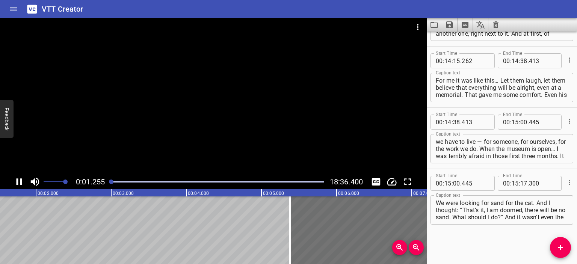
click at [493, 24] on icon "Clear captions" at bounding box center [495, 24] width 9 height 9
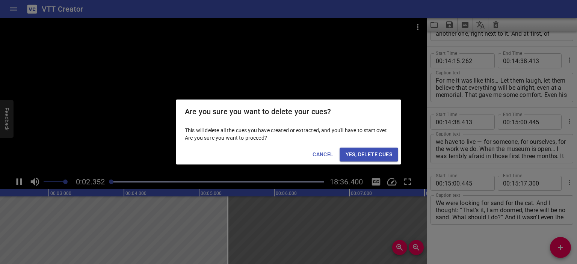
click at [348, 153] on span "Yes, Delete Cues" at bounding box center [368, 154] width 47 height 9
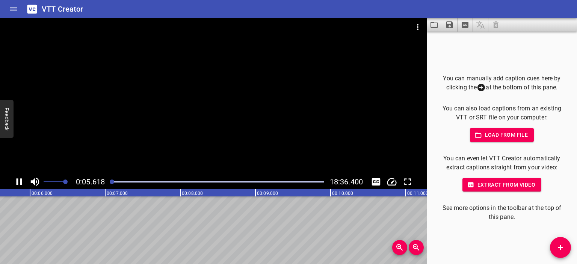
click at [226, 83] on div at bounding box center [213, 96] width 426 height 157
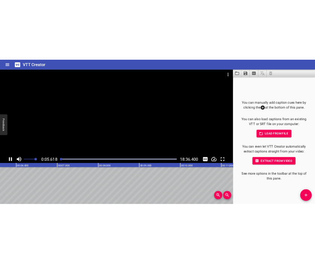
scroll to position [0, 434]
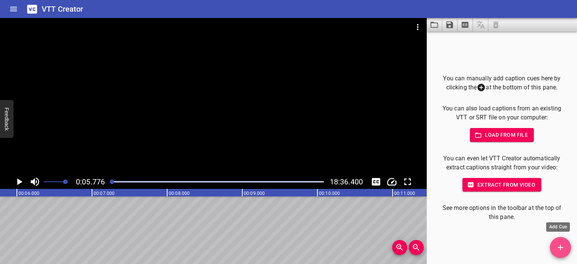
click at [562, 246] on icon "Add Cue" at bounding box center [560, 247] width 9 height 9
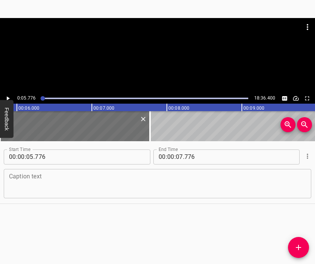
click at [182, 180] on textarea at bounding box center [157, 183] width 297 height 21
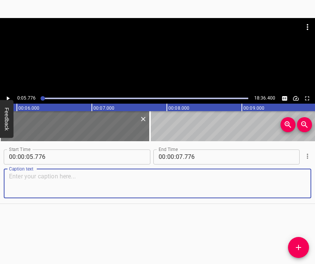
paste textarea "For 35 days we stayed in a bomb shelter right in the center, near the “Pobeda” …"
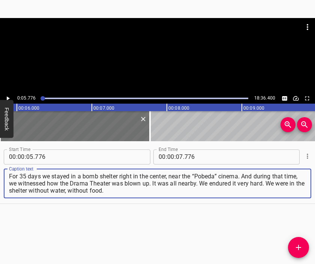
type textarea "For 35 days we stayed in a bomb shelter right in the center, near the “Pobeda” …"
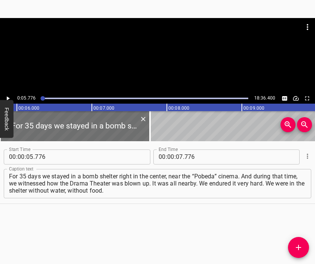
click at [142, 42] on div at bounding box center [157, 37] width 315 height 38
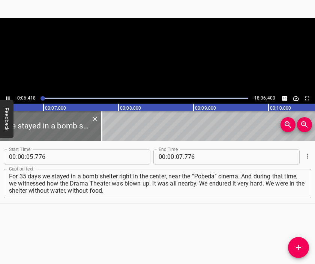
scroll to position [0, 502]
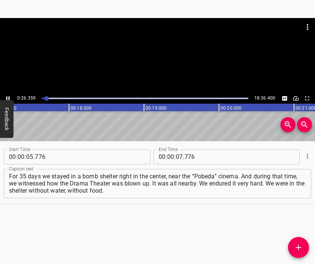
click at [159, 53] on div at bounding box center [157, 37] width 315 height 38
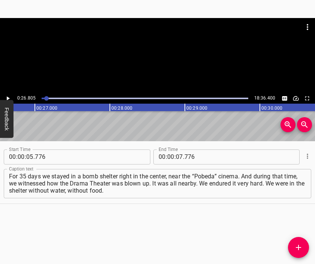
scroll to position [0, 2012]
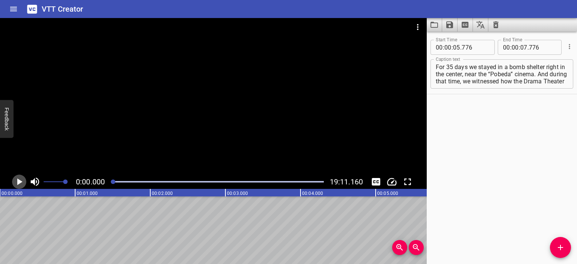
click at [19, 181] on icon "Play/Pause" at bounding box center [19, 181] width 5 height 7
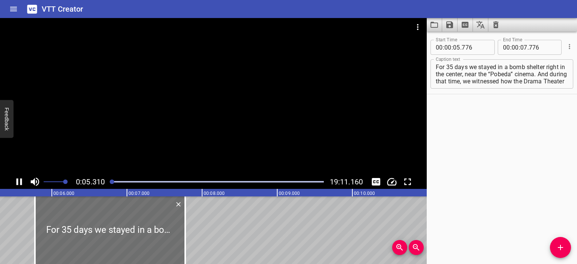
click at [209, 97] on div at bounding box center [213, 96] width 426 height 157
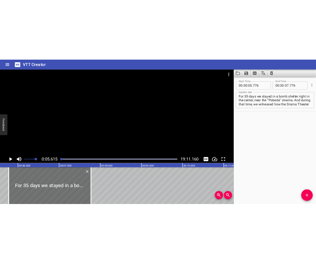
scroll to position [0, 422]
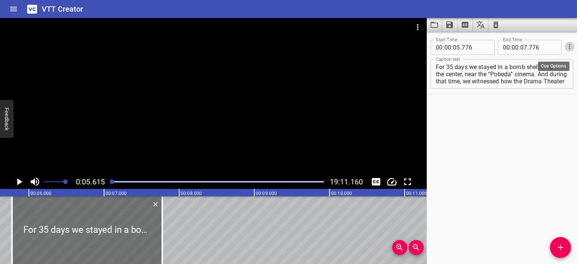
click at [568, 45] on icon "Cue Options" at bounding box center [568, 46] width 1 height 5
click at [535, 59] on li "Delete Cue" at bounding box center [537, 60] width 65 height 14
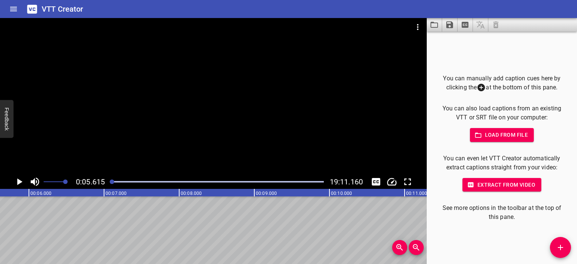
click at [562, 252] on button "Add Cue" at bounding box center [560, 247] width 21 height 21
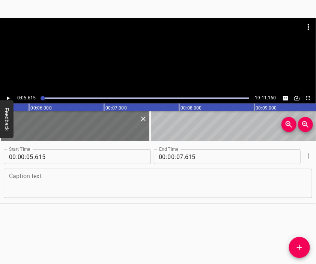
click at [156, 178] on textarea at bounding box center [158, 183] width 298 height 21
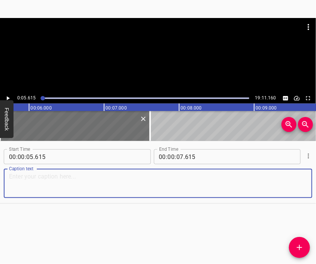
paste textarea "I lived in Avdiivka, Donetsk region, [former] Yasynovatskyi district. Then we m…"
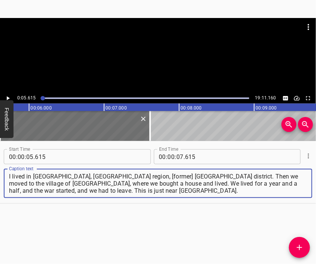
type textarea "I lived in Avdiivka, Donetsk region, [former] Yasynovatskyi district. Then we m…"
click at [161, 54] on div at bounding box center [158, 37] width 316 height 38
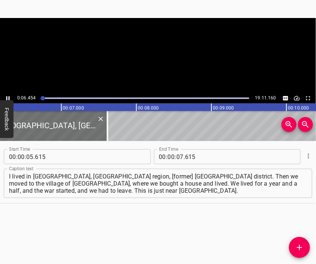
scroll to position [0, 484]
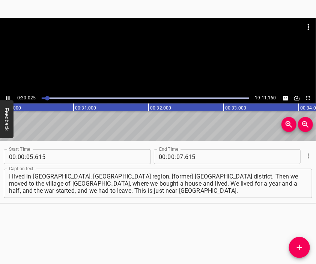
click at [172, 71] on div at bounding box center [158, 55] width 316 height 75
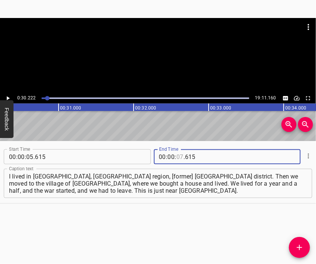
click at [176, 159] on input "number" at bounding box center [179, 156] width 7 height 15
type input "30"
type input "222"
click at [294, 247] on span "Add Cue" at bounding box center [299, 247] width 21 height 9
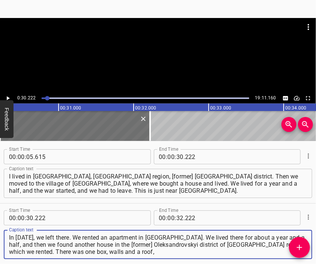
type textarea "In November 2014, we left there. We rented an apartment in Dobropillia. We live…"
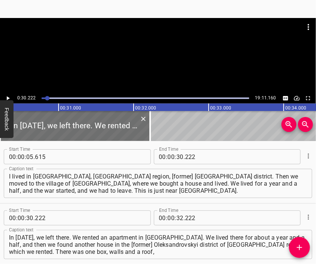
click at [158, 62] on div at bounding box center [158, 55] width 316 height 75
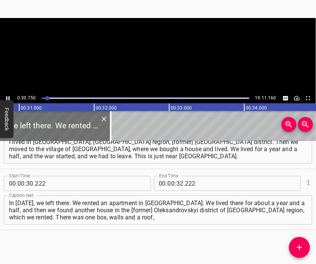
scroll to position [0, 2309]
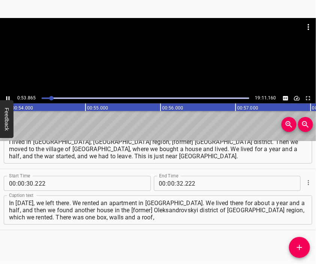
click at [155, 70] on div at bounding box center [158, 55] width 316 height 75
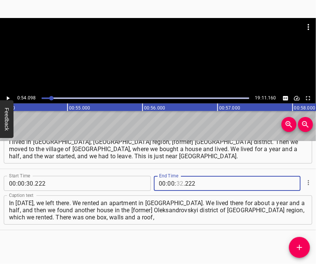
click at [176, 180] on input "number" at bounding box center [179, 183] width 7 height 15
type input "54"
type input "098"
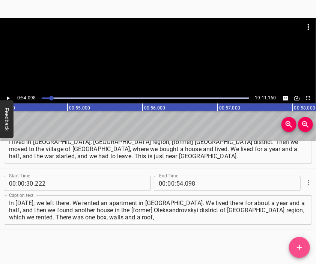
click at [300, 245] on icon "Add Cue" at bounding box center [299, 247] width 5 height 5
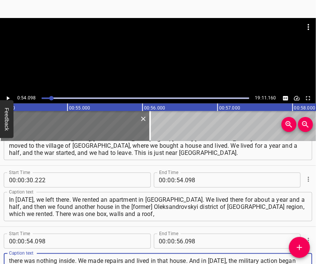
type textarea "there was nothing inside. We made repairs and lived in that house. And in 2022,…"
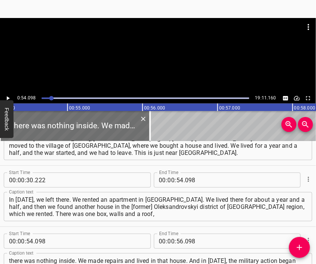
click at [133, 53] on div at bounding box center [158, 37] width 316 height 38
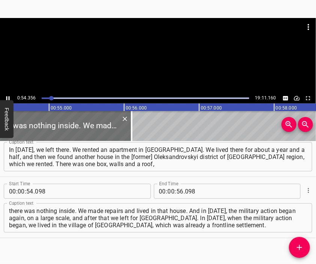
scroll to position [0, 4081]
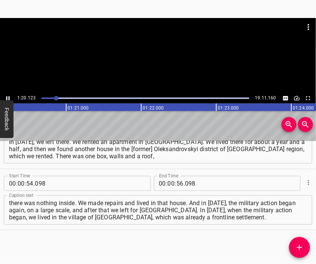
click at [164, 69] on div at bounding box center [158, 55] width 316 height 75
click at [168, 181] on input "number" at bounding box center [171, 183] width 7 height 15
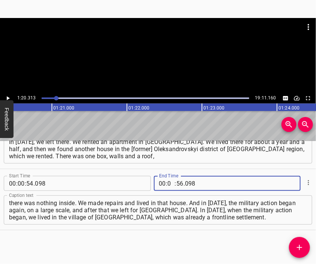
type input "01"
type input "20"
type input "313"
click at [301, 249] on icon "Add Cue" at bounding box center [299, 247] width 9 height 9
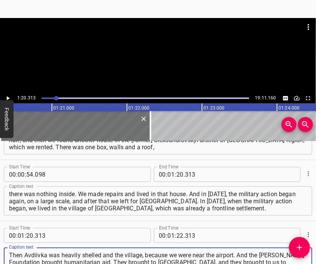
type textarea "Then Avdiivka was heavily shelled and the village, because we were near the air…"
click at [156, 60] on div at bounding box center [158, 55] width 316 height 75
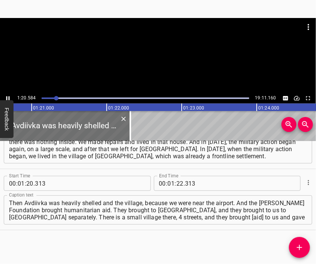
scroll to position [0, 6070]
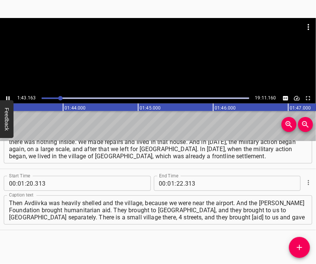
click at [168, 53] on div at bounding box center [158, 37] width 316 height 38
click at [176, 184] on input "number" at bounding box center [179, 183] width 7 height 15
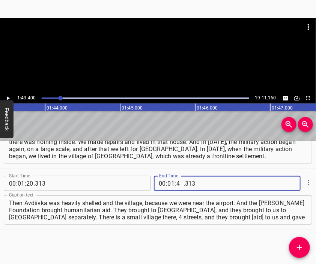
type input "43"
type input "400"
click at [299, 245] on icon "Add Cue" at bounding box center [299, 247] width 9 height 9
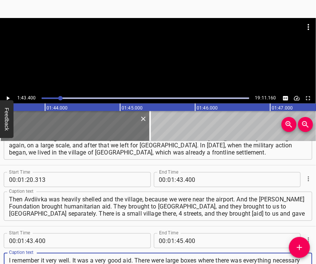
type textarea "I remember it very well. It was a very good aid. There were large boxes where t…"
click at [158, 55] on div at bounding box center [158, 37] width 316 height 38
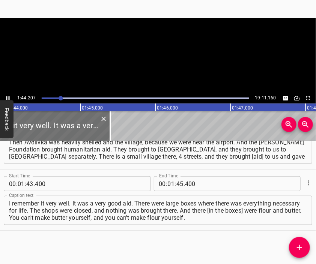
scroll to position [0, 7823]
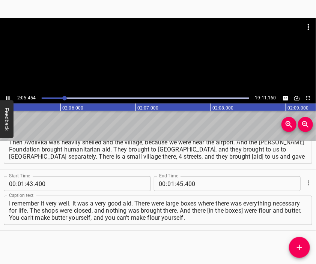
click at [165, 54] on div at bounding box center [158, 37] width 316 height 38
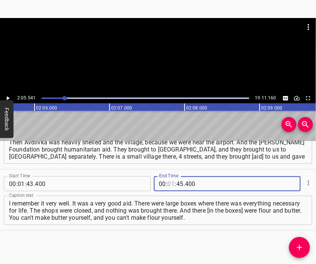
click at [168, 184] on input "number" at bounding box center [171, 183] width 7 height 15
type input "02"
type input "05"
type input "541"
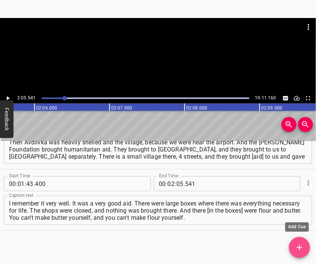
click at [299, 241] on button "Add Cue" at bounding box center [299, 247] width 21 height 21
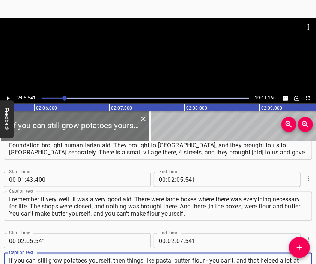
type textarea "If you can still grow potatoes yourself, then things like pasta, butter, flour …"
click at [158, 73] on div at bounding box center [158, 55] width 316 height 75
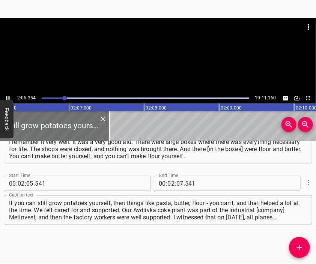
scroll to position [0, 9487]
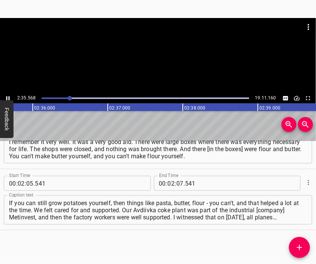
click at [153, 56] on div at bounding box center [158, 55] width 316 height 75
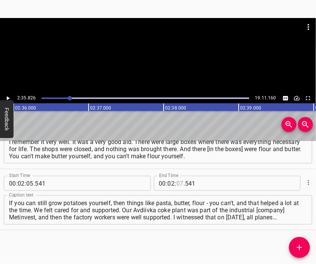
click at [177, 181] on input "number" at bounding box center [179, 183] width 7 height 15
type input "35"
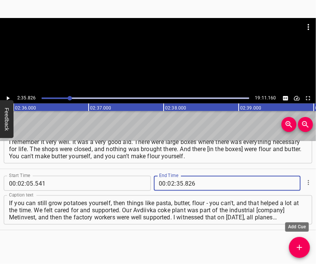
type input "826"
click at [304, 245] on span "Add Cue" at bounding box center [299, 247] width 21 height 9
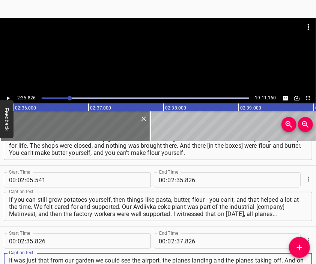
type textarea "It was just that from our garden we could see the airport, the planes landing a…"
click at [122, 47] on div at bounding box center [158, 37] width 316 height 38
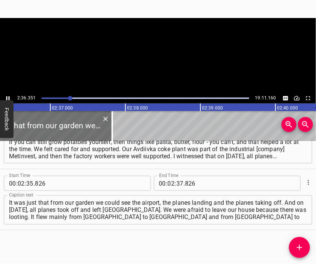
scroll to position [0, 11740]
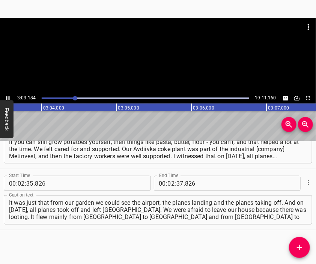
click at [171, 73] on div at bounding box center [158, 55] width 316 height 75
click at [168, 183] on input "number" at bounding box center [171, 183] width 7 height 15
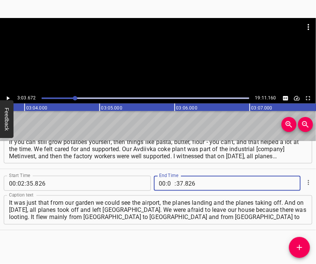
type input "03"
type input "672"
click at [298, 244] on icon "Add Cue" at bounding box center [299, 247] width 9 height 9
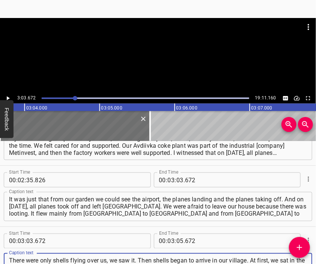
scroll to position [7, 0]
type textarea "There were only shells flying over us, we saw it. Then shells began to arrive i…"
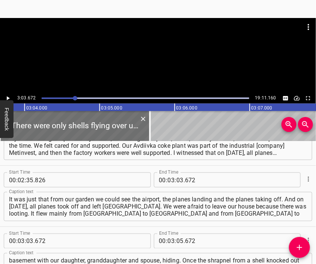
click at [149, 67] on div at bounding box center [158, 55] width 316 height 75
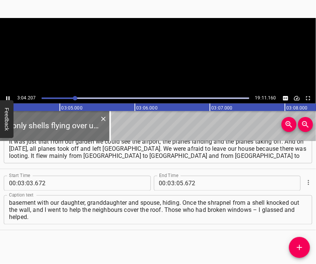
scroll to position [0, 13832]
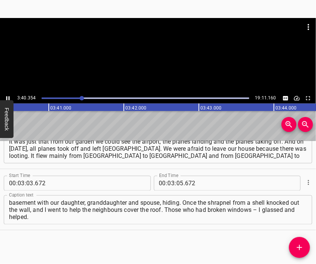
click at [168, 69] on div at bounding box center [158, 55] width 316 height 75
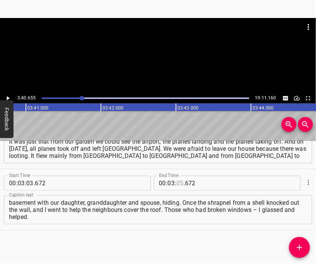
click at [178, 186] on input "number" at bounding box center [179, 183] width 7 height 15
type input "40"
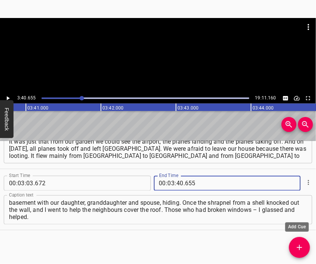
type input "655"
click at [298, 241] on button "Add Cue" at bounding box center [299, 247] width 21 height 21
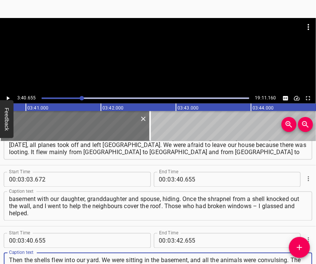
scroll to position [7, 0]
type textarea "Then the shells flew into our yard. We were sitting in the basement, and all th…"
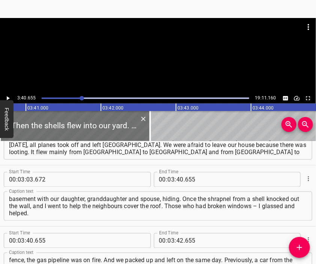
click at [150, 63] on div at bounding box center [158, 55] width 316 height 75
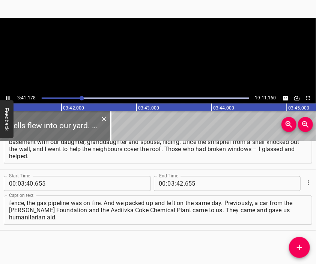
scroll to position [0, 16628]
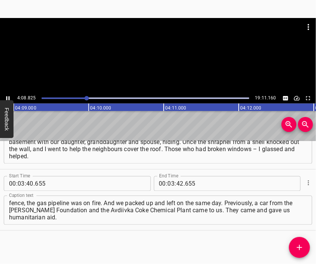
click at [178, 55] on div at bounding box center [158, 37] width 316 height 38
click at [170, 179] on input "number" at bounding box center [171, 183] width 7 height 15
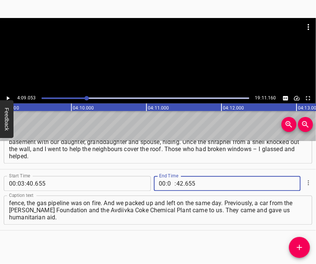
type input "04"
type input "09"
type input "053"
click at [303, 247] on icon "Add Cue" at bounding box center [299, 247] width 9 height 9
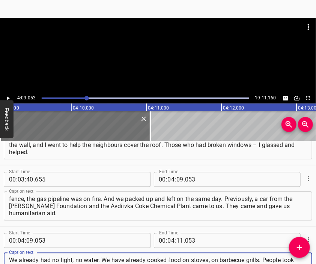
type textarea "We already had no light, no water. We have already cooked food on stoves, on ba…"
click at [182, 43] on div at bounding box center [158, 37] width 316 height 38
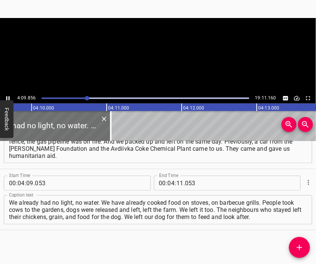
scroll to position [0, 18761]
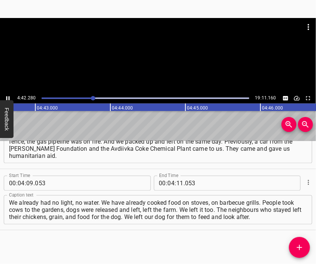
click at [167, 63] on div at bounding box center [158, 55] width 316 height 75
click at [176, 185] on input "number" at bounding box center [179, 183] width 7 height 15
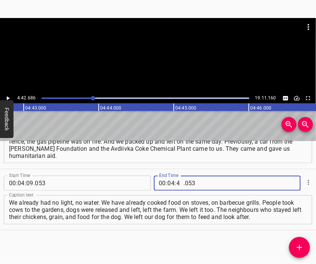
type input "42"
type input "686"
click at [298, 246] on icon "Add Cue" at bounding box center [299, 247] width 9 height 9
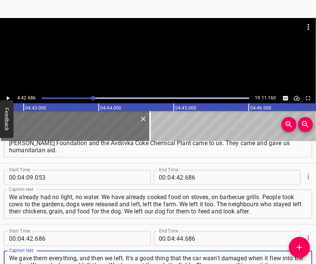
type textarea "We gave them everything, and then we left. It's a good thing that the car wasn'…"
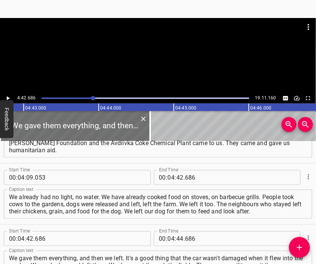
click at [168, 54] on div at bounding box center [158, 37] width 316 height 38
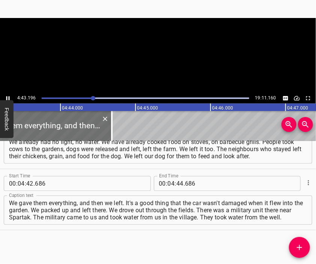
scroll to position [0, 21284]
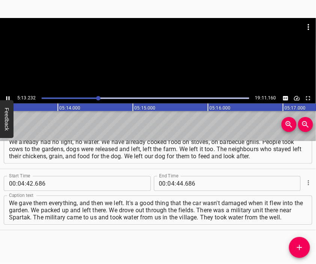
drag, startPoint x: 167, startPoint y: 57, endPoint x: 167, endPoint y: 86, distance: 29.7
click at [167, 56] on div at bounding box center [158, 55] width 316 height 75
click at [168, 183] on input "number" at bounding box center [171, 183] width 7 height 15
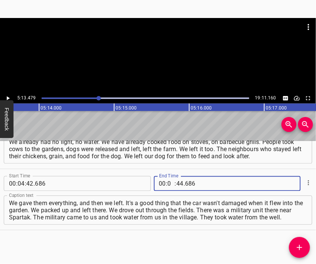
type input "05"
type input "13"
type input "479"
click at [301, 243] on icon "Add Cue" at bounding box center [299, 247] width 9 height 9
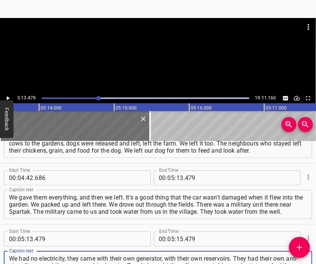
type textarea "We had no electricity, they came with their own generator, with their own reser…"
click at [165, 64] on div at bounding box center [158, 55] width 316 height 75
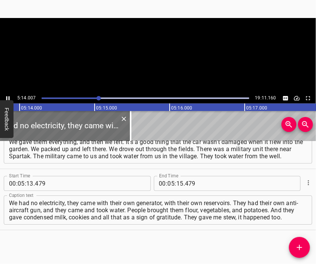
scroll to position [0, 23577]
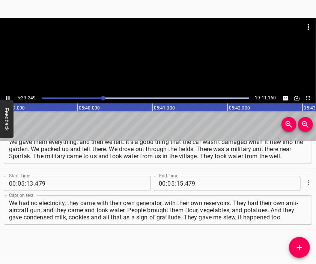
click at [161, 58] on div at bounding box center [158, 55] width 316 height 75
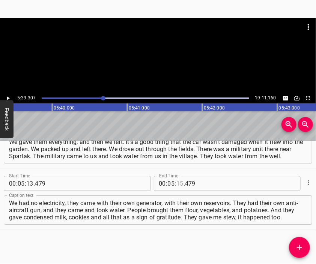
click at [178, 183] on input "number" at bounding box center [179, 183] width 7 height 15
type input "39"
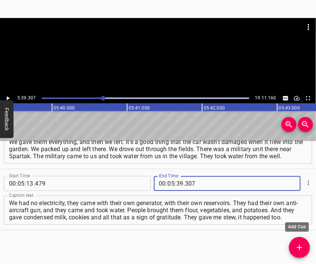
type input "307"
click at [296, 245] on icon "Add Cue" at bounding box center [299, 247] width 9 height 9
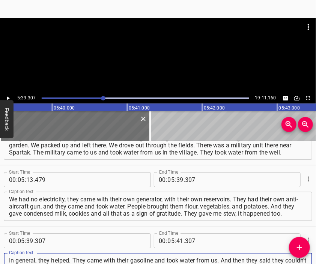
scroll to position [7, 0]
type textarea "In general, they helped. They came with their gasoline and took water from us. …"
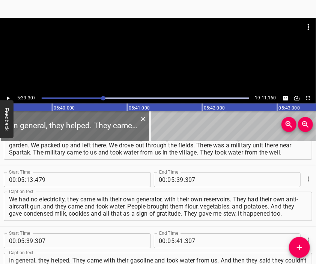
click at [151, 44] on div at bounding box center [158, 37] width 316 height 38
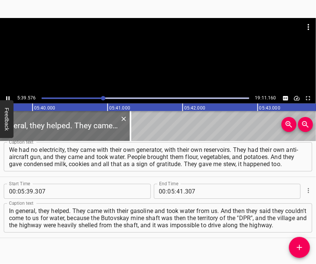
scroll to position [0, 25498]
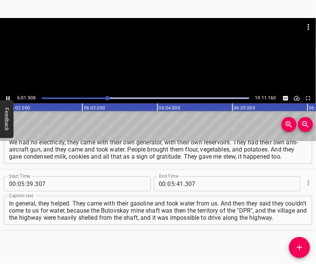
click at [152, 58] on div at bounding box center [158, 55] width 316 height 75
click at [168, 185] on input "number" at bounding box center [171, 183] width 7 height 15
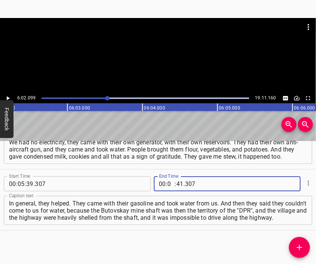
type input "06"
type input "02"
type input "099"
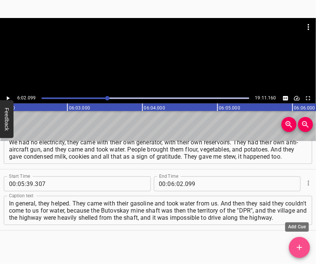
click at [295, 243] on button "Add Cue" at bounding box center [299, 247] width 21 height 21
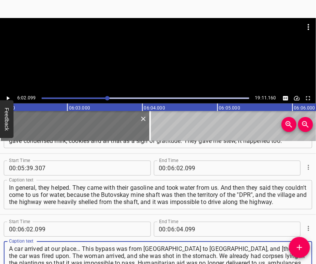
type textarea "A car arrived at our place… This bypass was from Donetsk to Pisky, and [there] …"
click at [155, 51] on div at bounding box center [158, 37] width 316 height 38
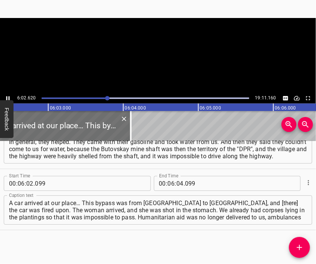
scroll to position [0, 27228]
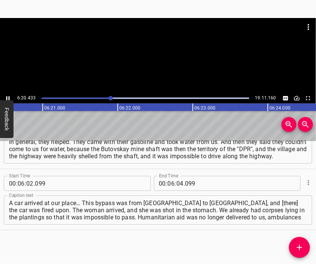
click at [165, 56] on div at bounding box center [158, 55] width 316 height 75
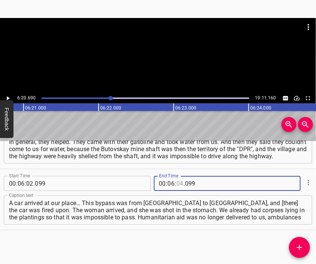
click at [177, 183] on input "number" at bounding box center [179, 183] width 7 height 15
type input "20"
type input "690"
click at [295, 242] on button "Add Cue" at bounding box center [299, 247] width 21 height 21
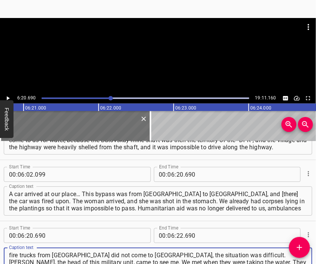
type textarea "fire trucks from Avdiivka did not come to us, the situation was difficult. Koli…"
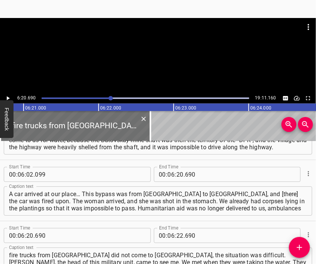
click at [161, 64] on div at bounding box center [158, 55] width 316 height 75
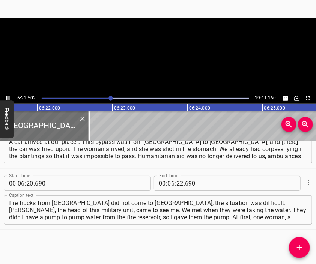
scroll to position [0, 28646]
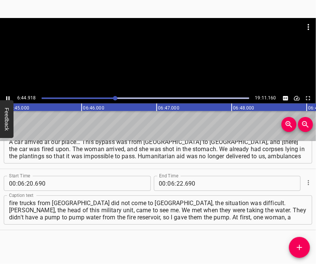
click at [164, 65] on div at bounding box center [158, 55] width 316 height 75
click at [178, 183] on input "number" at bounding box center [179, 183] width 7 height 15
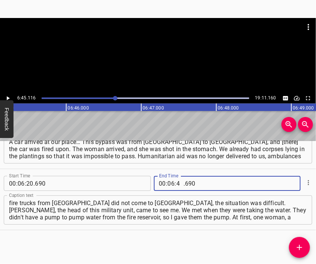
type input "45"
type input "116"
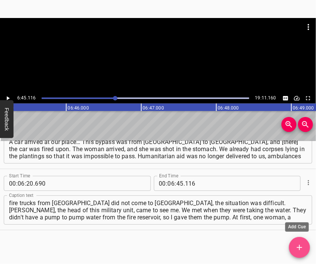
click at [298, 241] on button "Add Cue" at bounding box center [299, 247] width 21 height 21
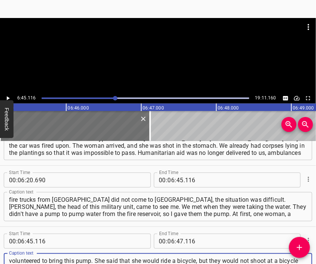
type textarea "volunteered to bring this pump. She said that she would ride a bicycle, but the…"
click at [143, 55] on div at bounding box center [158, 37] width 316 height 38
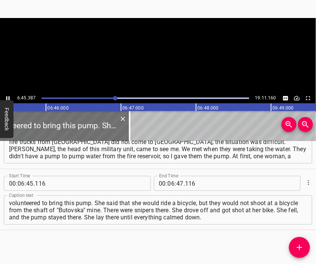
scroll to position [0, 30459]
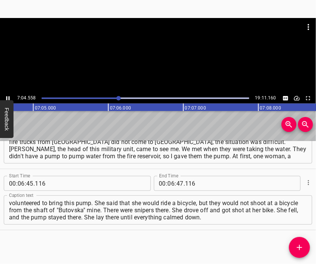
click at [170, 63] on div at bounding box center [158, 55] width 316 height 75
click at [168, 181] on input "number" at bounding box center [171, 183] width 7 height 15
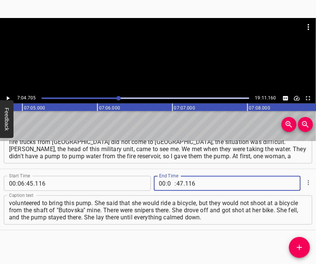
type input "07"
type input "04"
type input "705"
click at [304, 245] on icon "Add Cue" at bounding box center [299, 247] width 9 height 9
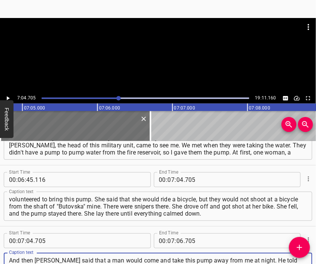
type textarea "And then Kolia said that a man would come and take this pump away from me at ni…"
click at [160, 54] on div at bounding box center [158, 37] width 316 height 38
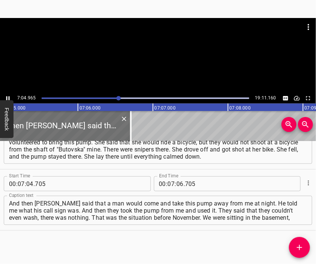
scroll to position [0, 31929]
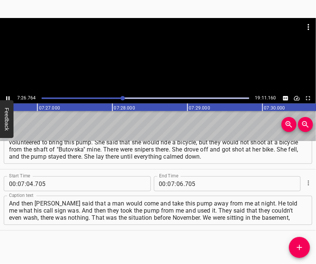
click at [157, 53] on div at bounding box center [158, 37] width 316 height 38
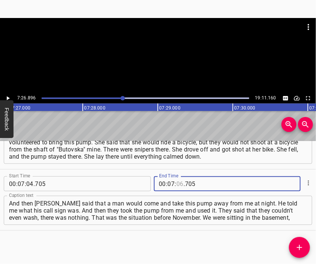
click at [176, 185] on input "number" at bounding box center [179, 183] width 7 height 15
type input "26"
type input "896"
click at [300, 244] on icon "Add Cue" at bounding box center [299, 247] width 9 height 9
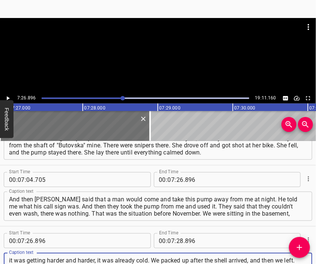
type textarea "it was getting harder and harder, it was already cold. We packed up after the s…"
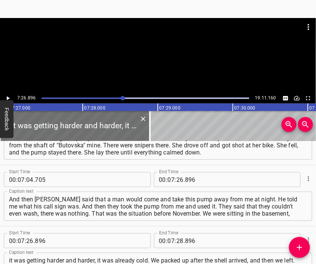
click at [152, 47] on div at bounding box center [158, 37] width 316 height 38
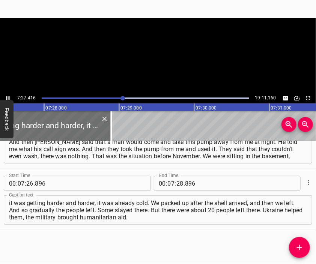
scroll to position [0, 33595]
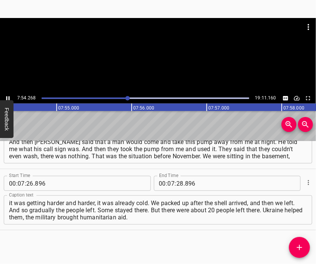
click at [158, 70] on div at bounding box center [158, 55] width 316 height 75
click at [176, 184] on input "number" at bounding box center [179, 183] width 7 height 15
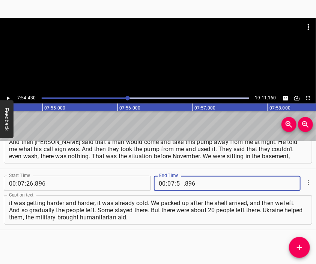
type input "54"
type input "430"
click at [305, 244] on span "Add Cue" at bounding box center [299, 247] width 21 height 9
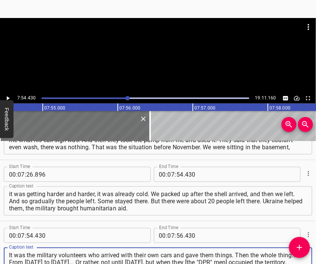
type textarea "It was the military volunteers who arrived with their own cars and gave them th…"
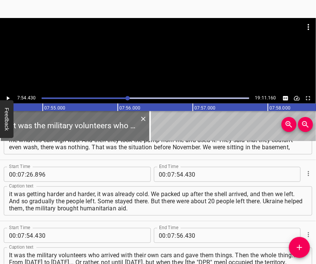
click at [151, 53] on div at bounding box center [158, 37] width 316 height 38
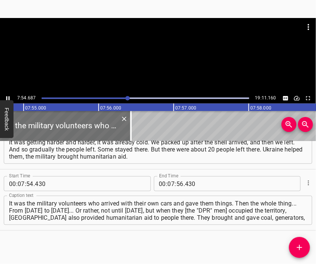
scroll to position [1075, 0]
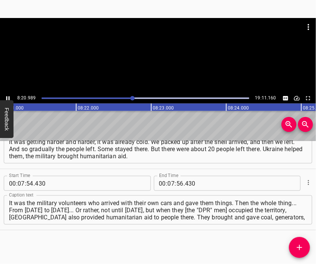
click at [165, 59] on div at bounding box center [158, 55] width 316 height 75
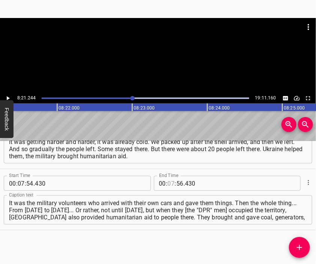
click at [168, 182] on input "number" at bounding box center [171, 183] width 7 height 15
type input "08"
type input "21"
type input "244"
click at [300, 241] on button "Add Cue" at bounding box center [299, 247] width 21 height 21
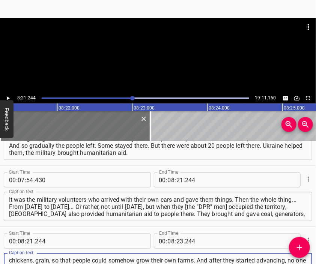
type textarea "chickens, grain, so that people could somehow grow their own farms. And after t…"
click at [161, 60] on div at bounding box center [158, 55] width 316 height 75
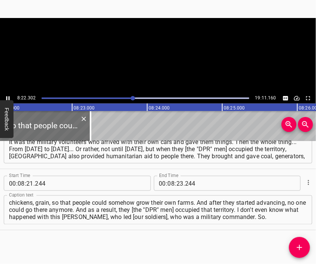
scroll to position [0, 37716]
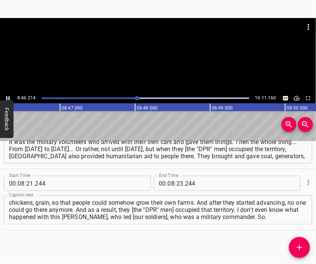
click at [152, 57] on div at bounding box center [158, 55] width 316 height 75
click at [176, 184] on input "number" at bounding box center [179, 183] width 7 height 15
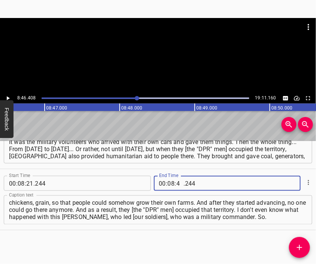
type input "46"
type input "408"
click at [295, 241] on button "Add Cue" at bounding box center [299, 247] width 21 height 21
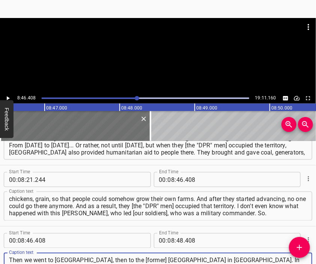
type textarea "Then we went to Dobropillia, then to the [former] Oleksandrovskyi district in N…"
click at [140, 47] on div at bounding box center [158, 37] width 316 height 38
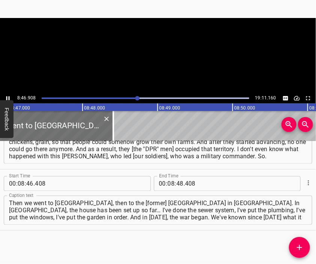
scroll to position [0, 39564]
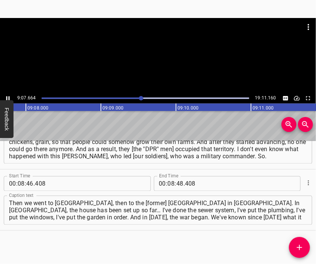
click at [163, 55] on div at bounding box center [158, 55] width 316 height 75
click at [168, 183] on input "number" at bounding box center [171, 183] width 7 height 15
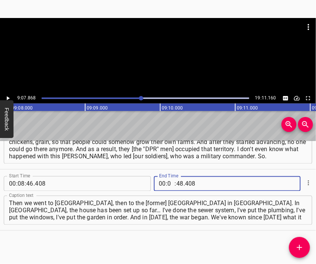
type input "09"
type input "07"
type input "868"
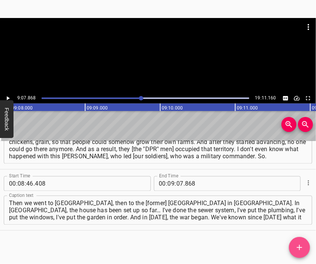
click at [300, 245] on icon "Add Cue" at bounding box center [299, 247] width 5 height 5
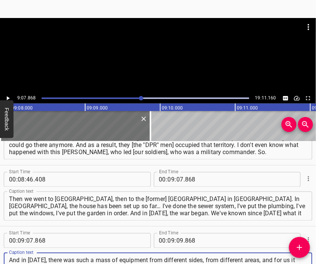
type textarea "And in 2022, there was such a mass of equipment from different sides, from diff…"
click at [159, 54] on div at bounding box center [158, 37] width 316 height 38
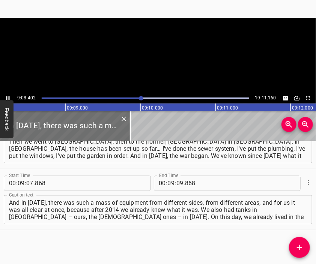
scroll to position [0, 41177]
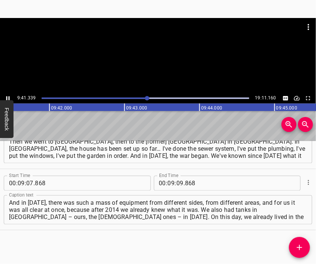
click at [158, 61] on div at bounding box center [158, 55] width 316 height 75
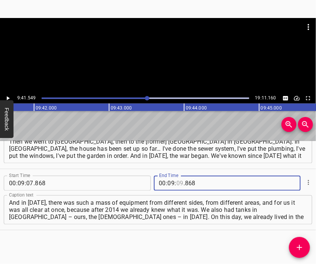
click at [177, 183] on input "number" at bounding box center [179, 183] width 7 height 15
type input "41"
type input "549"
click at [294, 238] on div "Start Time 00 : 00 : 05 . 615 Start Time End Time 00 : 00 : 30 . 222 End Time C…" at bounding box center [158, 202] width 316 height 123
click at [300, 250] on icon "Add Cue" at bounding box center [299, 247] width 9 height 9
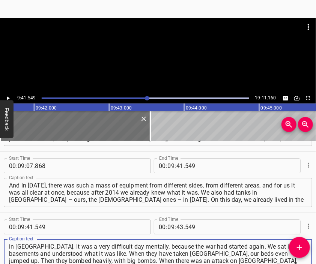
type textarea "in Novosamarske. It was a very difficult day mentally, because the war had star…"
click at [173, 71] on div at bounding box center [158, 55] width 316 height 75
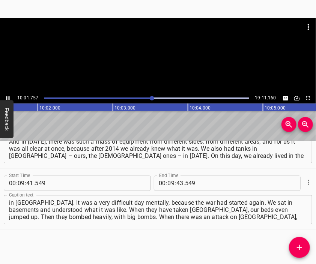
scroll to position [0, 45184]
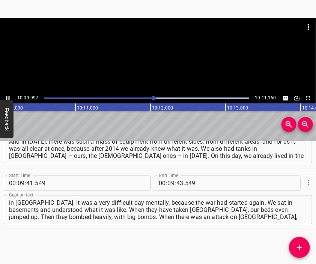
click at [162, 60] on div at bounding box center [158, 55] width 316 height 75
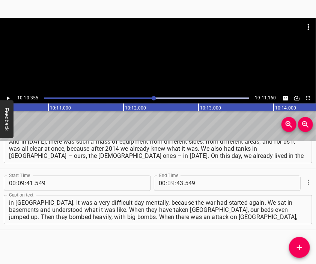
click at [172, 181] on input "number" at bounding box center [171, 183] width 7 height 15
type input "10"
type input "355"
click at [297, 247] on icon "Add Cue" at bounding box center [299, 247] width 9 height 9
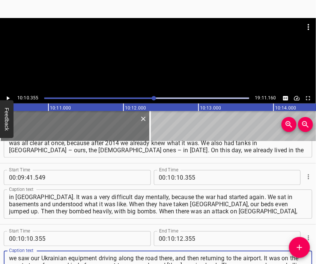
type textarea "we saw our Ukrainian equipment driving along the road there, and then returning…"
click at [133, 53] on div at bounding box center [158, 37] width 316 height 38
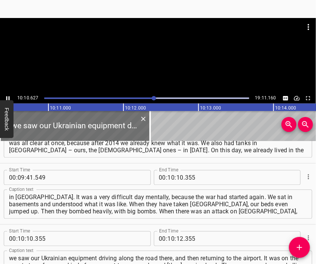
scroll to position [0, 45850]
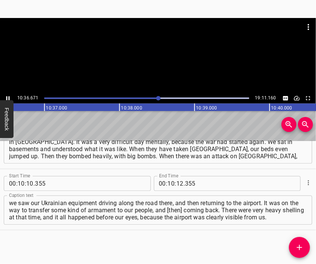
click at [156, 47] on div at bounding box center [158, 37] width 316 height 38
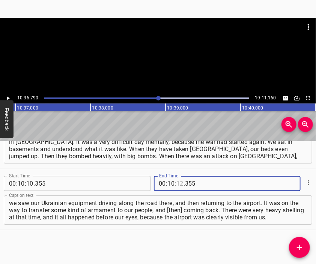
click at [176, 184] on input "number" at bounding box center [179, 183] width 7 height 15
type input "36"
type input "790"
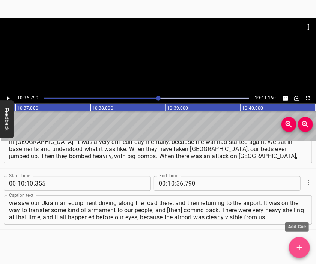
click at [304, 240] on button "Add Cue" at bounding box center [299, 247] width 21 height 21
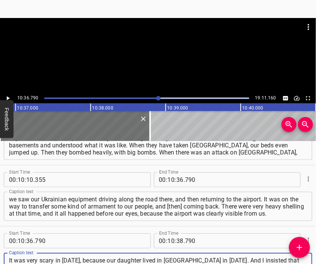
scroll to position [7, 0]
type textarea "It was very scary in 2022, because our daughter lived in Kyiv in 2022. And I in…"
click at [166, 61] on div at bounding box center [158, 55] width 316 height 75
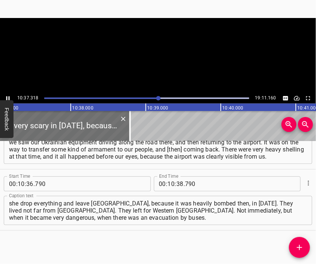
scroll to position [0, 47854]
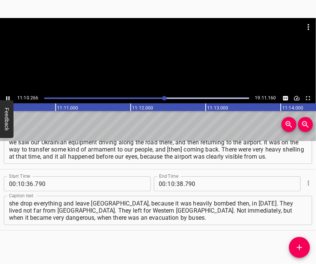
click at [169, 68] on div at bounding box center [158, 55] width 316 height 75
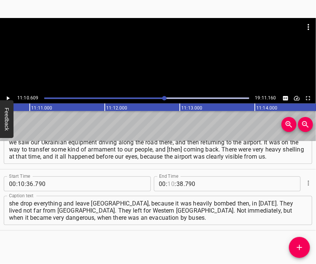
click at [168, 187] on input "number" at bounding box center [171, 183] width 7 height 15
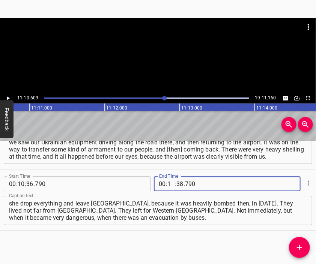
type input "11"
type input "10"
type input "609"
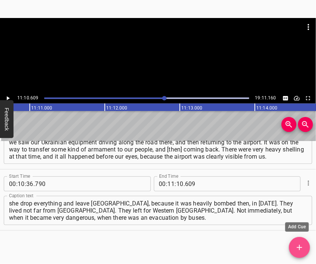
click at [304, 247] on span "Add Cue" at bounding box center [299, 247] width 21 height 9
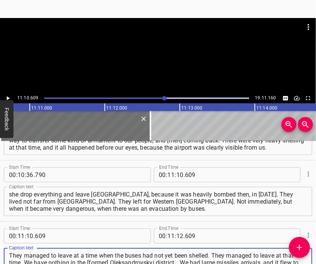
type textarea "They managed to leave at a time when the buses had not yet been shelled. They m…"
click at [173, 62] on div at bounding box center [158, 55] width 316 height 75
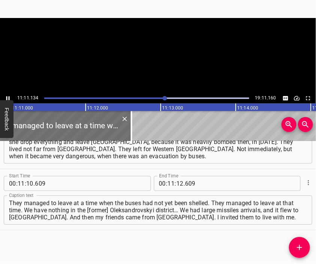
scroll to position [0, 50394]
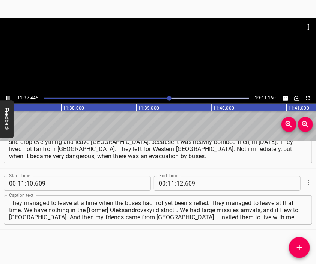
click at [166, 69] on div at bounding box center [158, 55] width 316 height 75
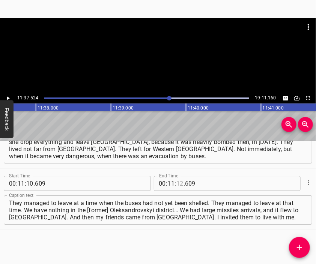
click at [178, 184] on input "number" at bounding box center [179, 183] width 7 height 15
type input "37"
type input "524"
click at [301, 250] on icon "Add Cue" at bounding box center [299, 247] width 9 height 9
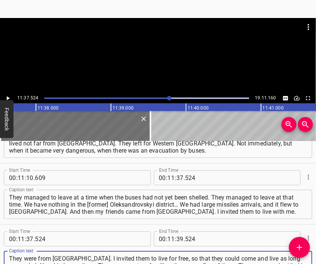
type textarea "They were from Avdiivka. I invited them to live for free, so that they could co…"
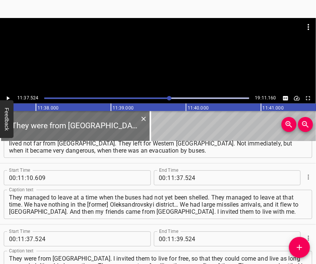
click at [145, 46] on div at bounding box center [158, 37] width 316 height 38
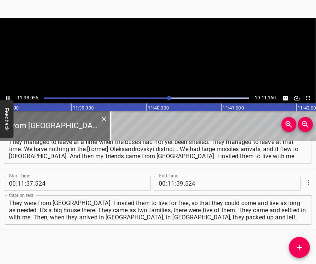
scroll to position [0, 52415]
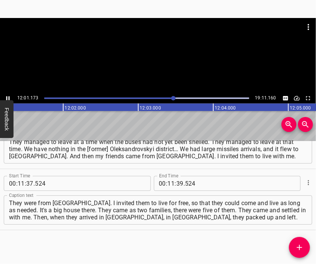
click at [169, 68] on div at bounding box center [158, 55] width 316 height 75
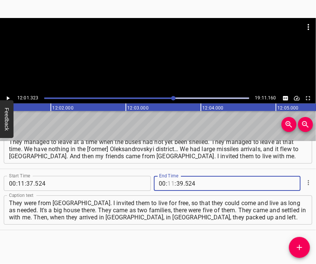
click at [168, 183] on input "number" at bounding box center [171, 183] width 7 height 15
type input "12"
type input "01"
type input "323"
click at [297, 249] on icon "Add Cue" at bounding box center [299, 247] width 9 height 9
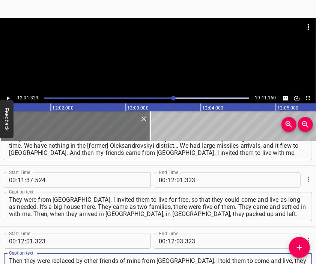
scroll to position [7, 0]
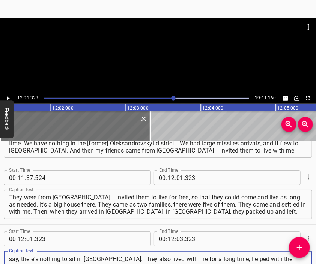
type textarea "Then they were replaced by other friends of mine from Avdiivka. I told them to …"
click at [146, 52] on div at bounding box center [158, 37] width 316 height 38
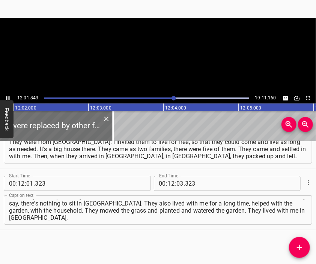
scroll to position [0, 54201]
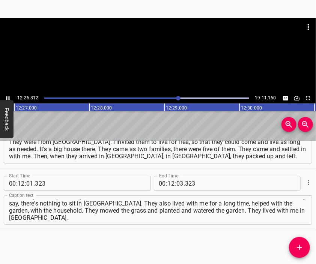
click at [161, 70] on div at bounding box center [158, 55] width 316 height 75
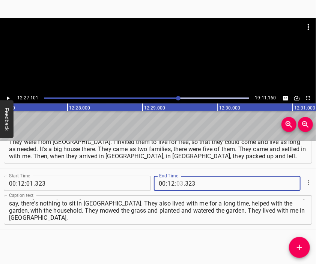
click at [177, 184] on input "number" at bounding box center [179, 183] width 7 height 15
type input "27"
type input "101"
click at [299, 245] on icon "Add Cue" at bounding box center [299, 247] width 9 height 9
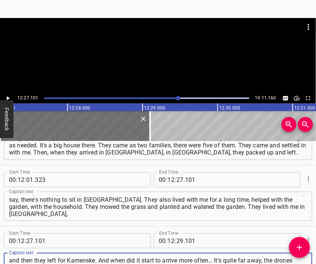
type textarea "and then they left for Kamenske. And when did it start to arrive more often… It…"
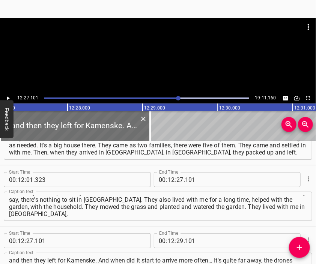
click at [174, 55] on div at bounding box center [158, 37] width 316 height 38
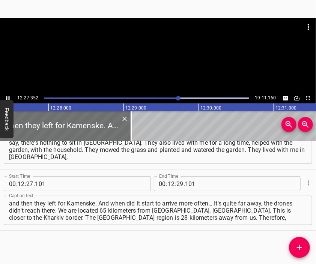
scroll to position [0, 56136]
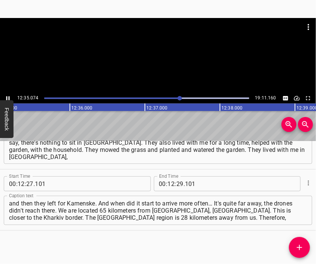
click at [163, 49] on div at bounding box center [158, 37] width 316 height 38
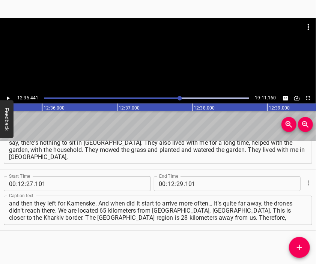
click at [149, 55] on div at bounding box center [158, 37] width 316 height 38
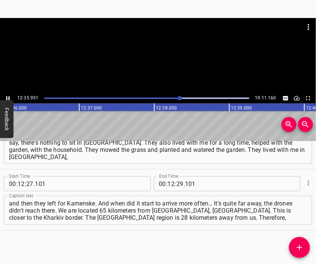
scroll to position [0, 56782]
click at [165, 62] on div at bounding box center [158, 55] width 316 height 75
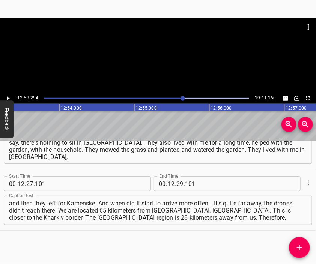
scroll to position [0, 58065]
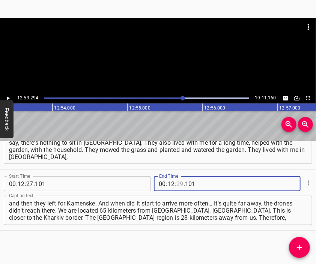
click at [177, 181] on input "number" at bounding box center [179, 183] width 7 height 15
type input "53"
type input "294"
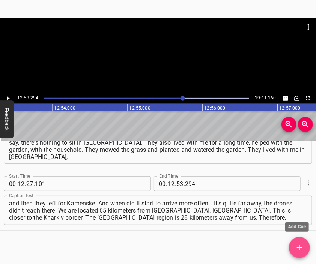
click at [303, 247] on icon "Add Cue" at bounding box center [299, 247] width 9 height 9
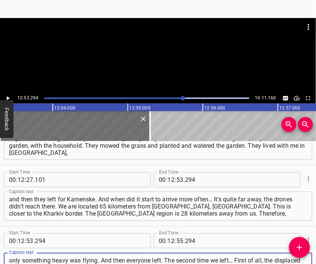
type textarea "only something heavy was flying. And then everyone left. The second time we lef…"
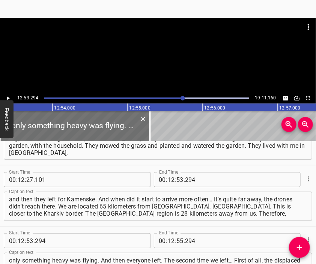
click at [148, 62] on div at bounding box center [158, 55] width 316 height 75
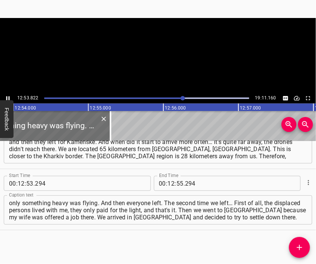
scroll to position [0, 58125]
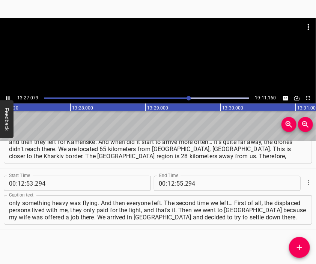
click at [162, 69] on div at bounding box center [158, 55] width 316 height 75
click at [169, 182] on input "number" at bounding box center [171, 183] width 7 height 15
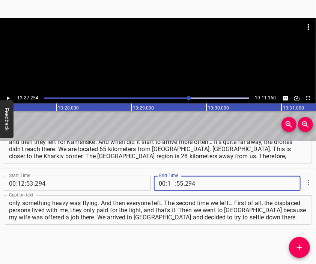
type input "13"
type input "01"
click at [185, 183] on input "number" at bounding box center [219, 183] width 69 height 15
type input "294"
click at [176, 183] on input "number" at bounding box center [179, 183] width 7 height 15
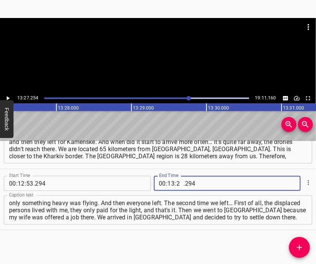
type input "27"
type input "254"
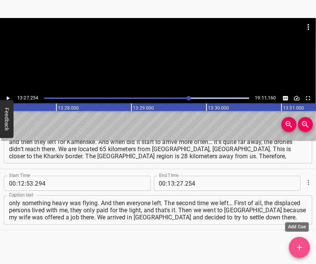
click at [296, 244] on icon "Add Cue" at bounding box center [299, 247] width 9 height 9
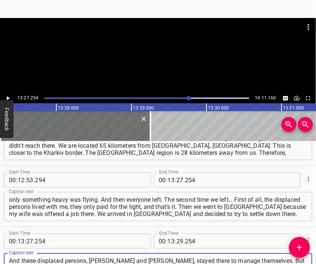
type textarea "And these displaced persons, Serhii and Natasha, stayed there to manage themsel…"
click at [144, 38] on div at bounding box center [158, 37] width 316 height 38
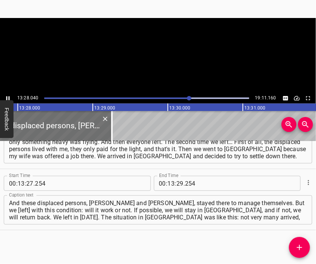
scroll to position [0, 60673]
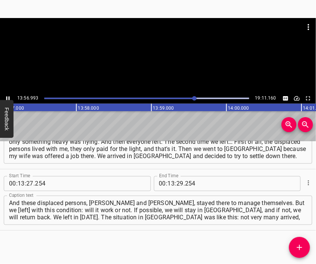
click at [159, 66] on div at bounding box center [158, 55] width 316 height 75
click at [176, 185] on input "number" at bounding box center [179, 183] width 7 height 15
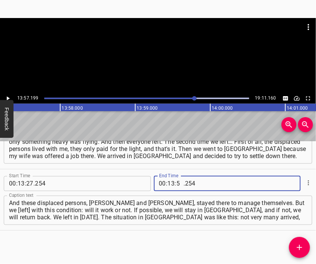
type input "57"
type input "199"
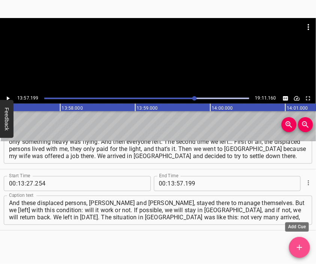
click at [296, 244] on icon "Add Cue" at bounding box center [299, 247] width 9 height 9
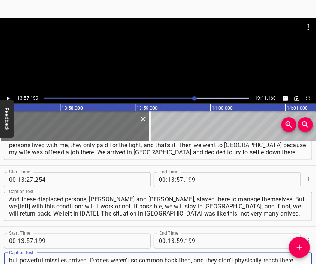
scroll to position [7, 0]
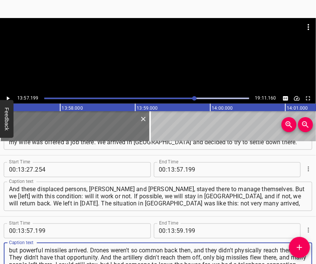
type textarea "but powerful missiles arrived. Drones weren't so common back then, and they did…"
click at [155, 53] on div at bounding box center [158, 37] width 316 height 38
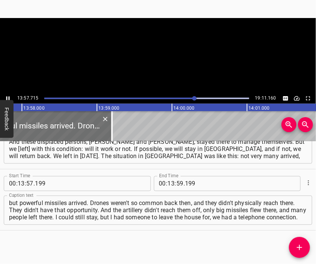
scroll to position [0, 62902]
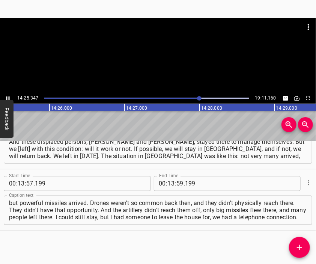
click at [164, 59] on div at bounding box center [158, 55] width 316 height 75
click at [168, 183] on input "number" at bounding box center [171, 183] width 7 height 15
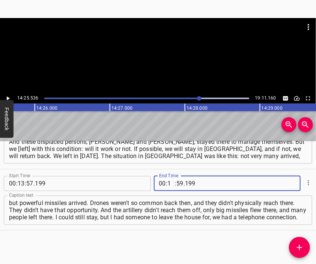
type input "14"
type input "25"
type input "536"
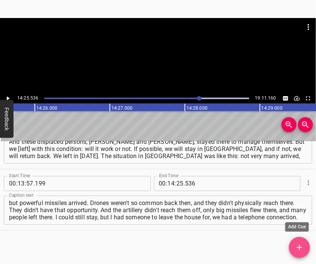
click at [293, 245] on span "Add Cue" at bounding box center [299, 247] width 21 height 9
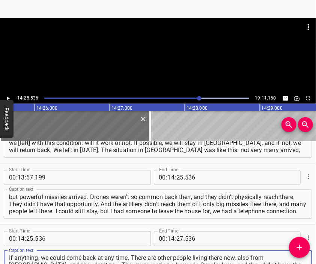
type textarea "If anything, we could come back at any time. There are other people living ther…"
click at [128, 42] on div at bounding box center [158, 37] width 316 height 38
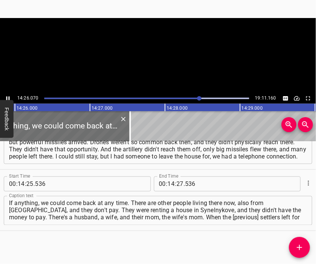
scroll to position [0, 65030]
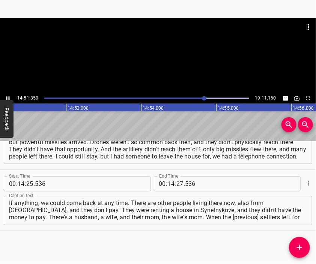
click at [150, 66] on div at bounding box center [158, 55] width 316 height 75
click at [177, 182] on input "number" at bounding box center [179, 183] width 7 height 15
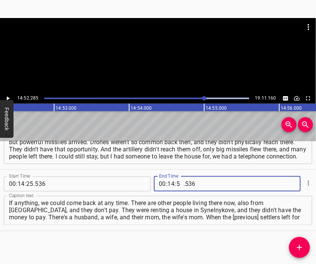
type input "52"
type input "285"
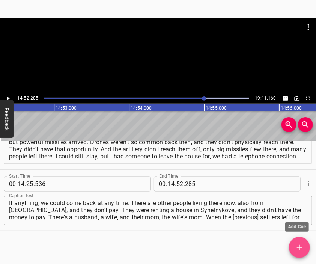
click at [301, 249] on icon "Add Cue" at bounding box center [299, 247] width 9 height 9
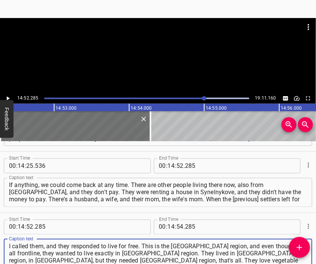
type textarea "I called them, and they responded to live for free. This is the Donetsk region,…"
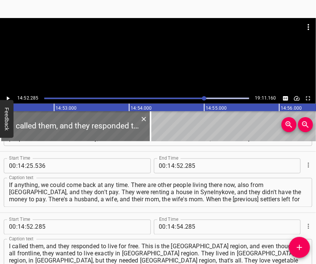
click at [153, 58] on div at bounding box center [158, 55] width 316 height 75
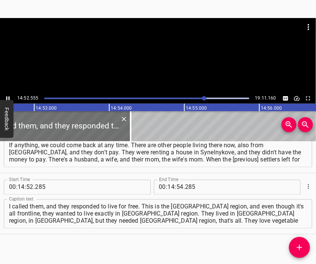
scroll to position [0, 67020]
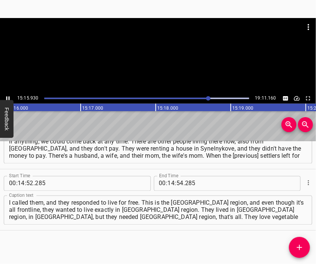
click at [167, 67] on div at bounding box center [158, 55] width 316 height 75
click at [168, 184] on input "number" at bounding box center [171, 183] width 7 height 15
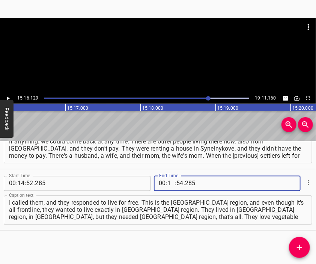
type input "15"
type input "16"
type input "129"
click at [300, 248] on icon "Add Cue" at bounding box center [299, 247] width 9 height 9
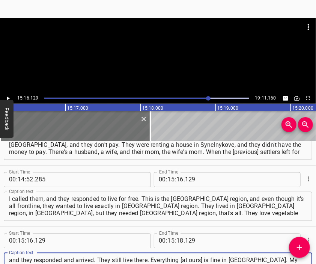
type textarea "and they responded and arrived. They still live there. Everything [at ours] is …"
click at [165, 48] on div at bounding box center [158, 37] width 316 height 38
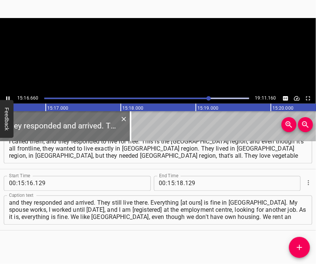
scroll to position [0, 68829]
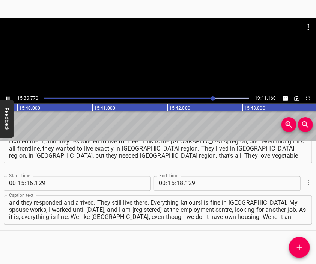
click at [158, 70] on div at bounding box center [158, 55] width 316 height 75
click at [178, 180] on input "number" at bounding box center [179, 183] width 7 height 15
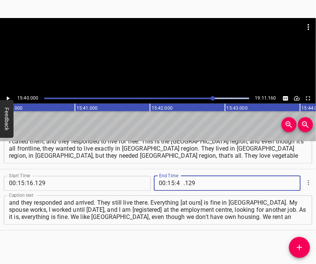
type input "40"
type input "000"
click at [298, 241] on button "Add Cue" at bounding box center [299, 247] width 21 height 21
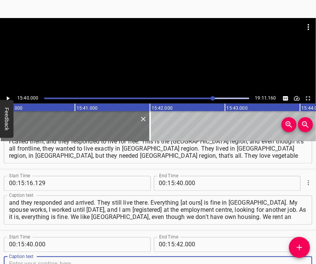
scroll to position [2058, 0]
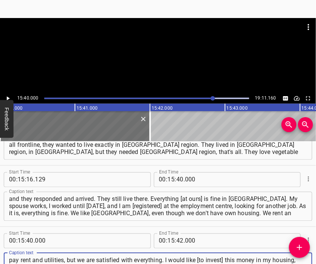
type textarea "pay rent and utilities, but we are satisfied with everything. I would like [to …"
click at [165, 69] on div at bounding box center [158, 55] width 316 height 75
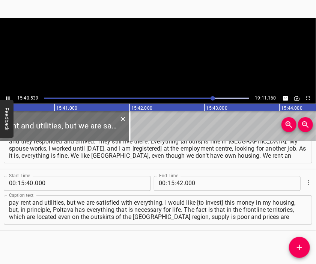
scroll to position [0, 70621]
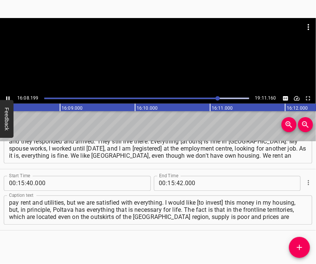
click at [154, 61] on div at bounding box center [158, 55] width 316 height 75
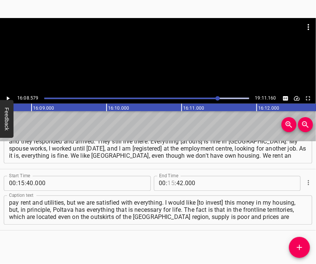
click at [169, 184] on input "number" at bounding box center [171, 183] width 7 height 15
type input "16"
type input "08"
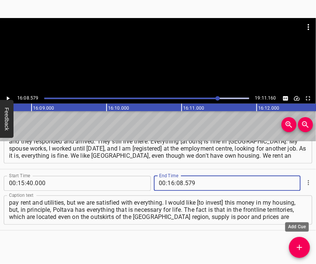
type input "579"
click at [296, 243] on icon "Add Cue" at bounding box center [299, 247] width 9 height 9
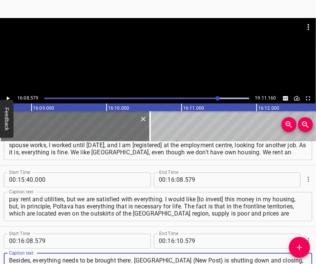
type textarea "Besides, everything needs to be brought there. Nova Poshta (New Post) is shutti…"
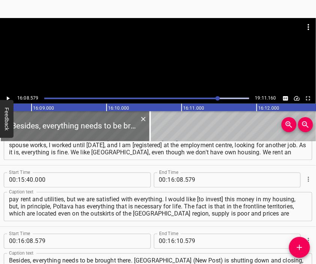
click at [166, 48] on div at bounding box center [158, 37] width 316 height 38
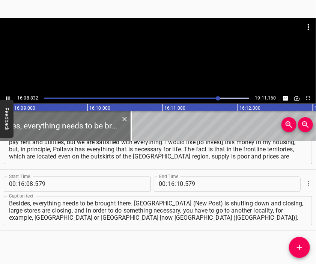
scroll to position [0, 72767]
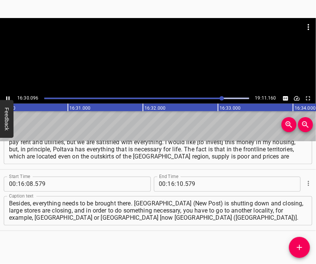
click at [174, 72] on div at bounding box center [158, 55] width 316 height 75
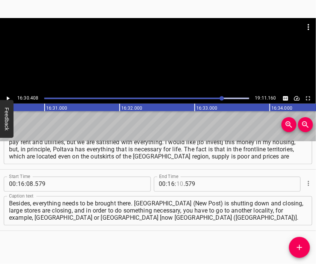
click at [179, 183] on input "number" at bounding box center [179, 183] width 7 height 15
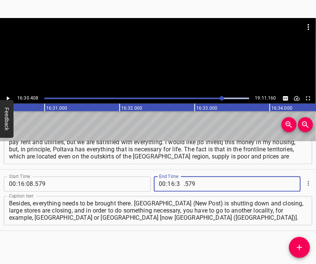
type input "30"
type input "408"
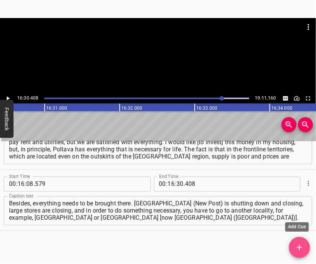
click at [300, 245] on icon "Add Cue" at bounding box center [299, 247] width 9 height 9
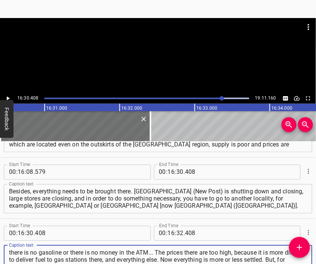
type textarea "there is no gasoline or there is no money in the ATM... The prices there are to…"
click at [149, 54] on div at bounding box center [158, 37] width 316 height 38
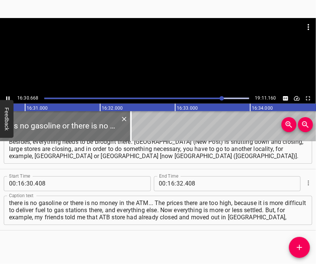
scroll to position [0, 74407]
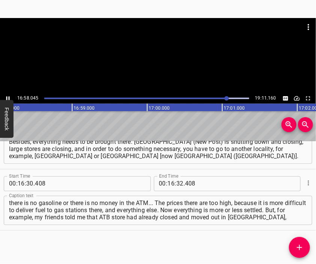
click at [165, 68] on div at bounding box center [158, 55] width 316 height 75
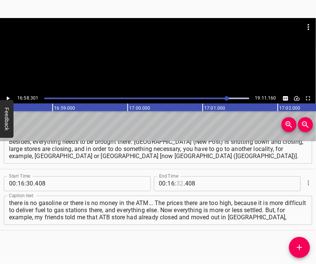
click at [176, 185] on input "number" at bounding box center [179, 183] width 7 height 15
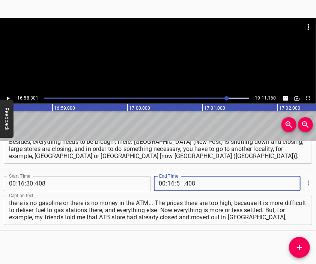
type input "58"
type input "301"
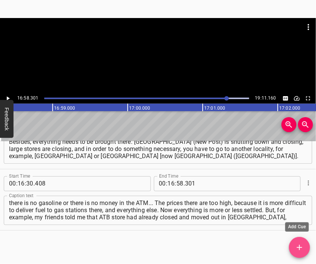
click at [294, 245] on span "Add Cue" at bounding box center [299, 247] width 21 height 9
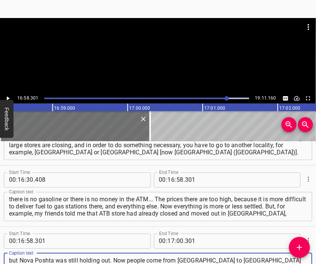
scroll to position [7, 0]
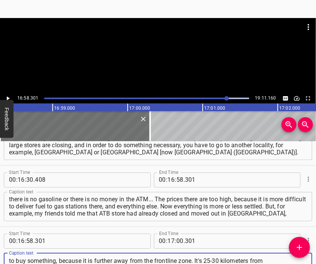
type textarea "but Nova Poshta was still holding out. Now people come from Dobropillia to Olek…"
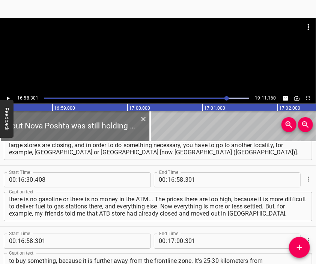
click at [167, 15] on div "16:58.301 19:11.160 00:00.000 00:01.000 00:02.000 00:03.000 00:04.000 00:05.000…" at bounding box center [158, 132] width 316 height 264
click at [165, 78] on div at bounding box center [158, 55] width 316 height 75
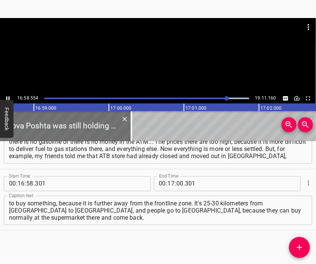
scroll to position [0, 76500]
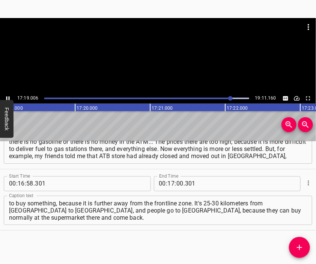
click at [153, 56] on div at bounding box center [158, 55] width 316 height 75
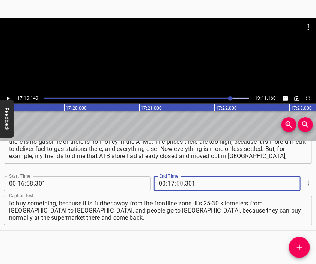
click at [176, 184] on input "number" at bounding box center [179, 183] width 7 height 15
type input "19"
type input "149"
click at [301, 244] on icon "Add Cue" at bounding box center [299, 247] width 9 height 9
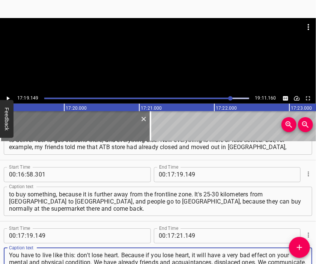
type textarea "You have to live like this: don't lose heart. Because if you lose heart, it wil…"
click at [154, 48] on div at bounding box center [158, 37] width 316 height 38
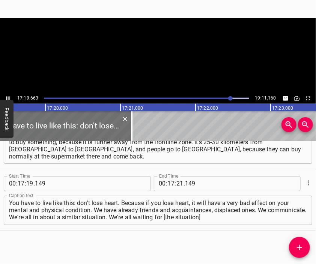
scroll to position [0, 78066]
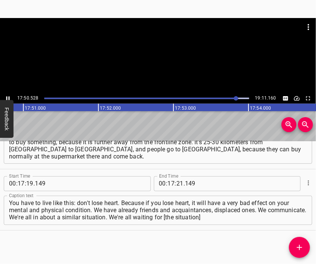
click at [173, 69] on div at bounding box center [158, 55] width 316 height 75
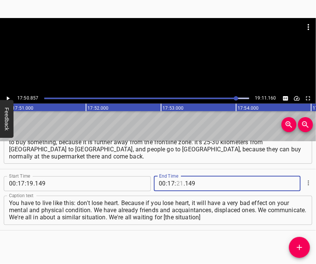
click at [176, 183] on input "number" at bounding box center [179, 183] width 7 height 15
type input "50"
type input "857"
click at [301, 248] on icon "Add Cue" at bounding box center [299, 247] width 9 height 9
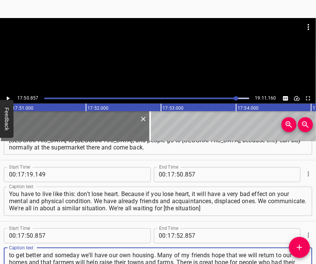
type textarea "to get better and someday we'll have our own housing. Many of my friends hope t…"
click at [161, 54] on div at bounding box center [158, 37] width 316 height 38
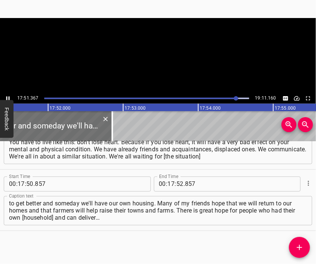
scroll to position [0, 80466]
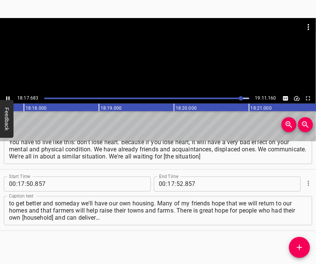
click at [169, 63] on div at bounding box center [158, 55] width 316 height 75
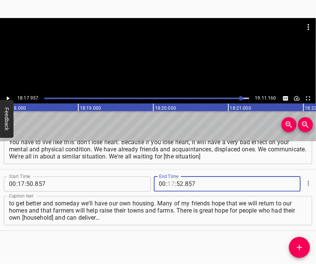
click at [168, 183] on input "number" at bounding box center [171, 183] width 7 height 15
type input "18"
type input "17"
type input "957"
click at [298, 247] on icon "Add Cue" at bounding box center [299, 247] width 9 height 9
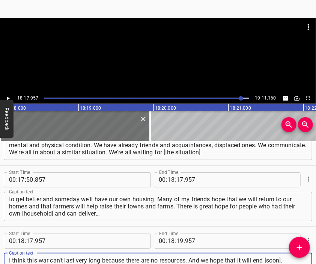
type textarea "I think this war can't last very long because there are no resources. And we ho…"
click at [157, 48] on div at bounding box center [158, 37] width 316 height 38
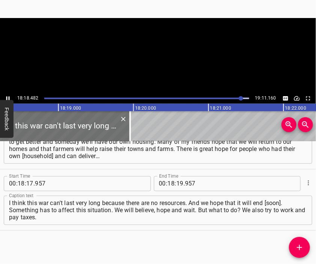
scroll to position [0, 82481]
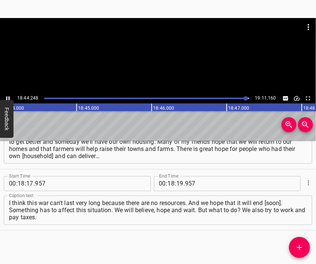
click at [176, 68] on div at bounding box center [158, 55] width 316 height 75
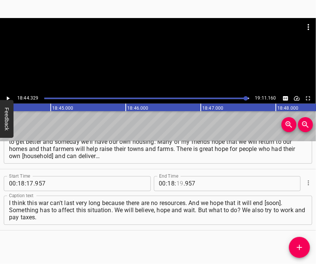
click at [176, 186] on input "number" at bounding box center [179, 183] width 7 height 15
type input "44"
type input "329"
click at [297, 246] on icon "Add Cue" at bounding box center [299, 247] width 9 height 9
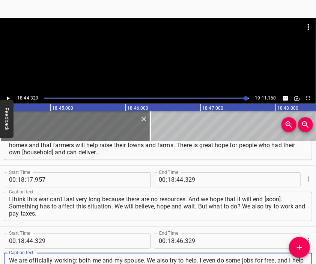
type textarea "We are officially working: both me and my spouse. We also try to help. I even d…"
click at [154, 72] on div at bounding box center [158, 55] width 316 height 75
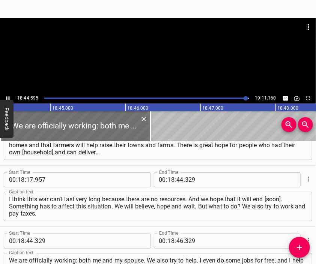
scroll to position [2544, 0]
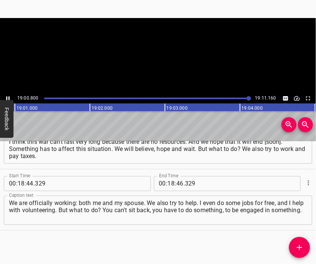
click at [158, 61] on video at bounding box center [158, 55] width 316 height 75
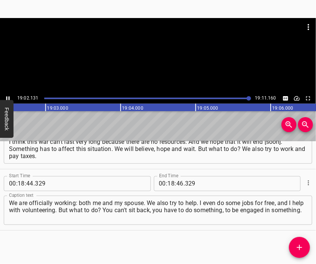
click at [150, 63] on div at bounding box center [158, 55] width 316 height 75
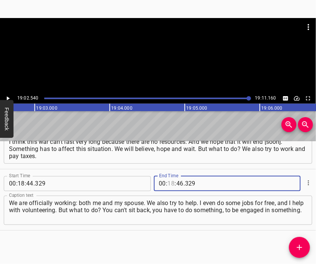
click at [168, 181] on input "number" at bounding box center [171, 183] width 7 height 15
type input "19"
type input "01"
type input "160"
click at [92, 221] on div "We are officially working: both me and my spouse. We also try to help. I even d…" at bounding box center [158, 210] width 309 height 29
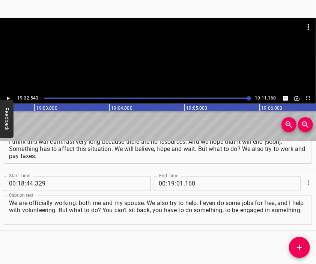
click at [148, 57] on div at bounding box center [158, 55] width 316 height 75
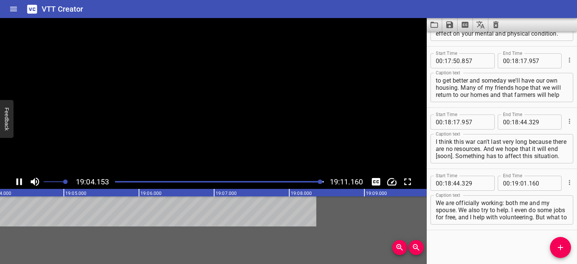
scroll to position [2434, 0]
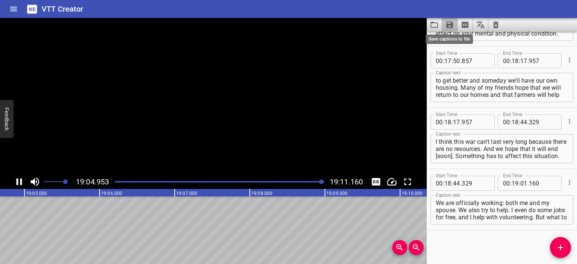
click at [448, 24] on icon "Save captions to file" at bounding box center [449, 24] width 7 height 7
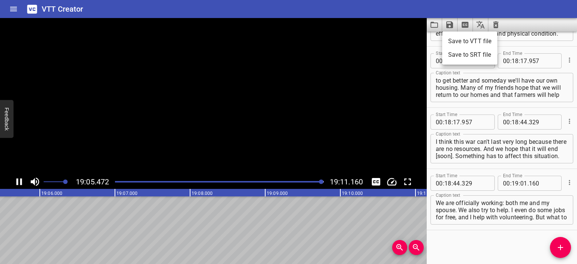
click at [465, 39] on li "Save to VTT file" at bounding box center [469, 42] width 55 height 14
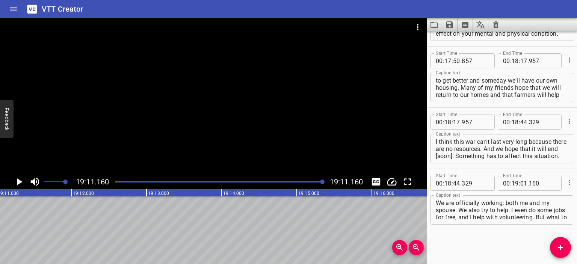
scroll to position [0, 86438]
click at [417, 24] on icon "Video Options" at bounding box center [417, 27] width 9 height 9
